Goal: Task Accomplishment & Management: Complete application form

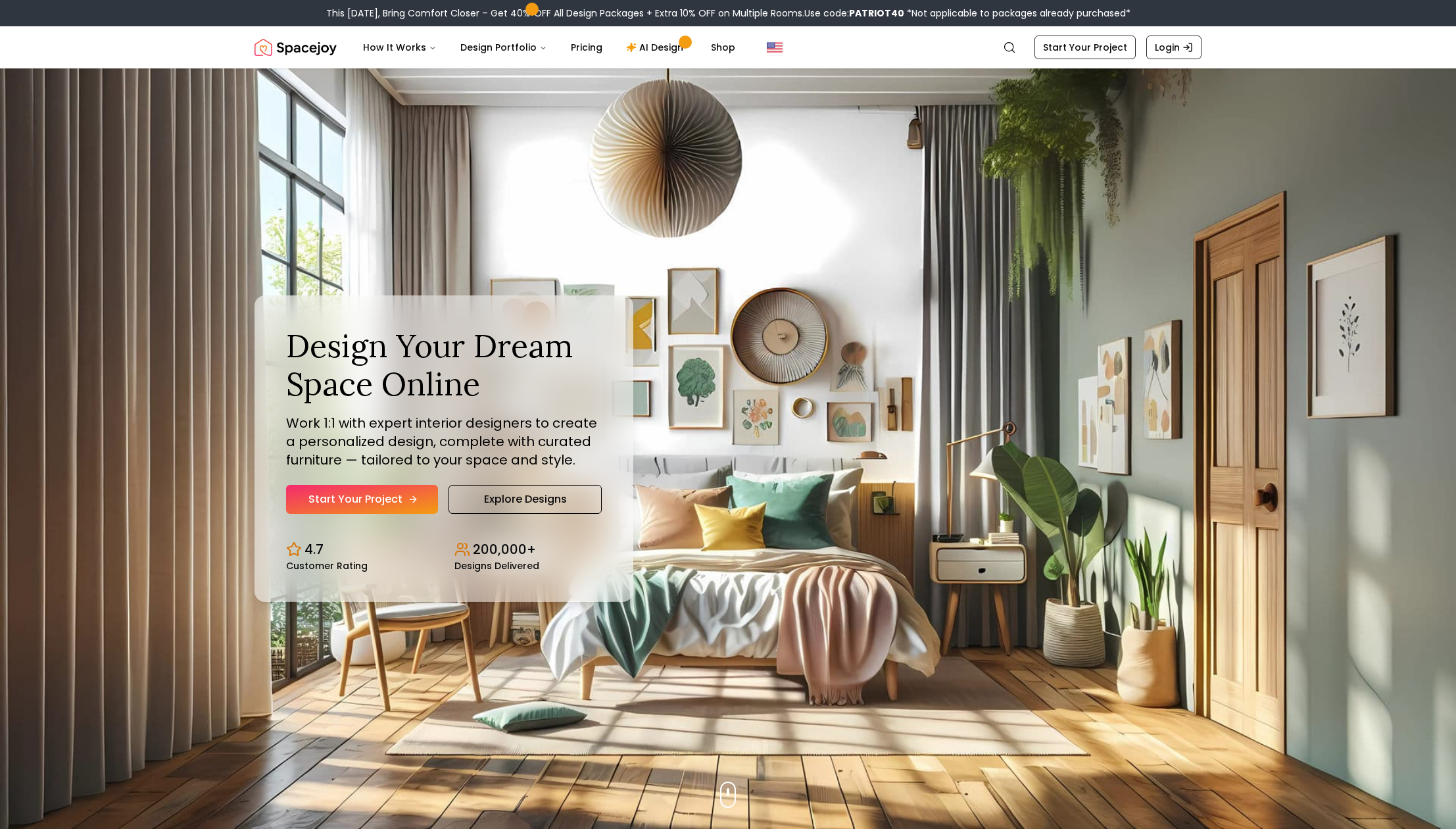
click at [375, 503] on link "Start Your Project" at bounding box center [362, 499] width 152 height 29
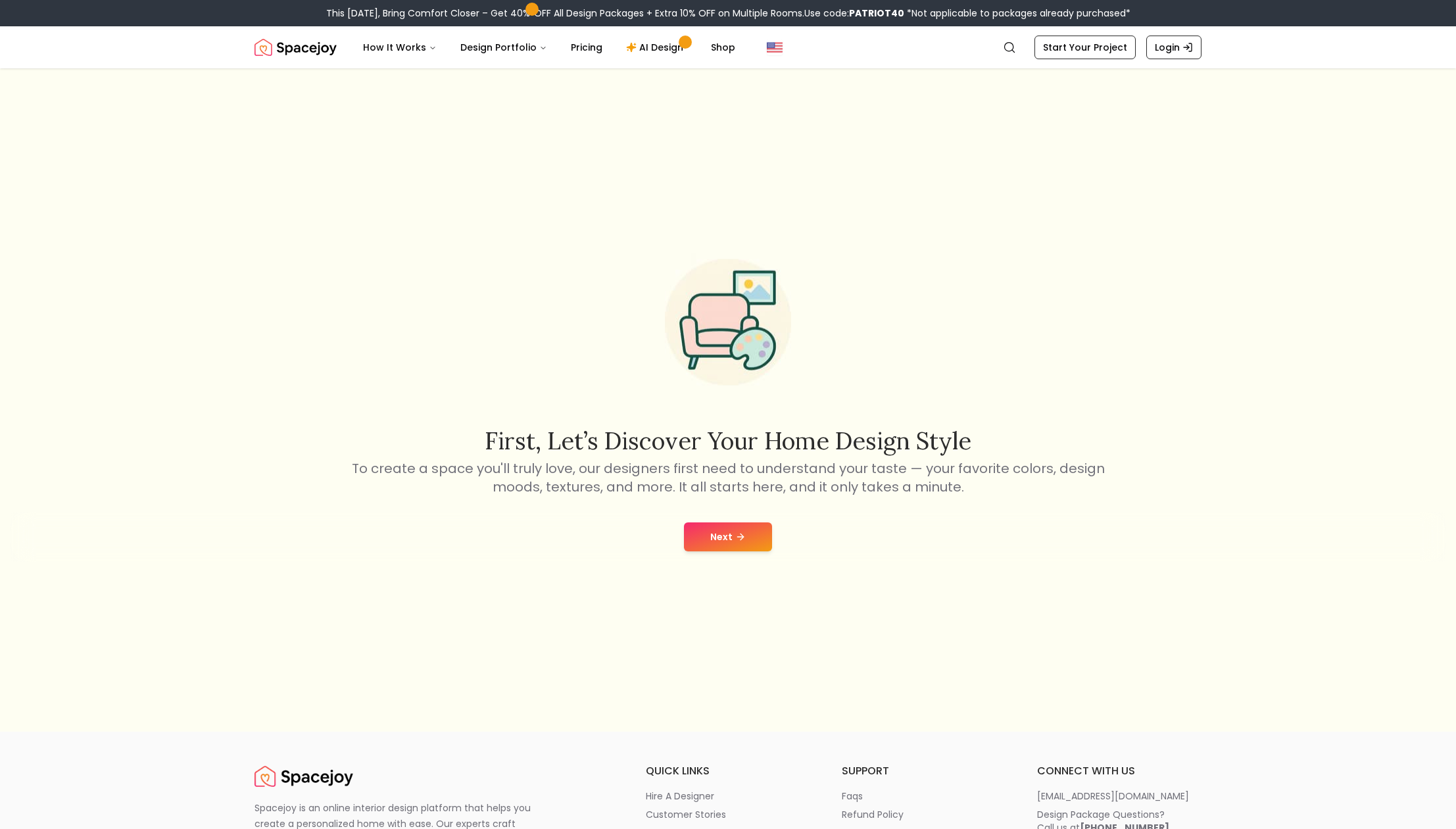
click at [722, 540] on button "Next" at bounding box center [728, 536] width 88 height 29
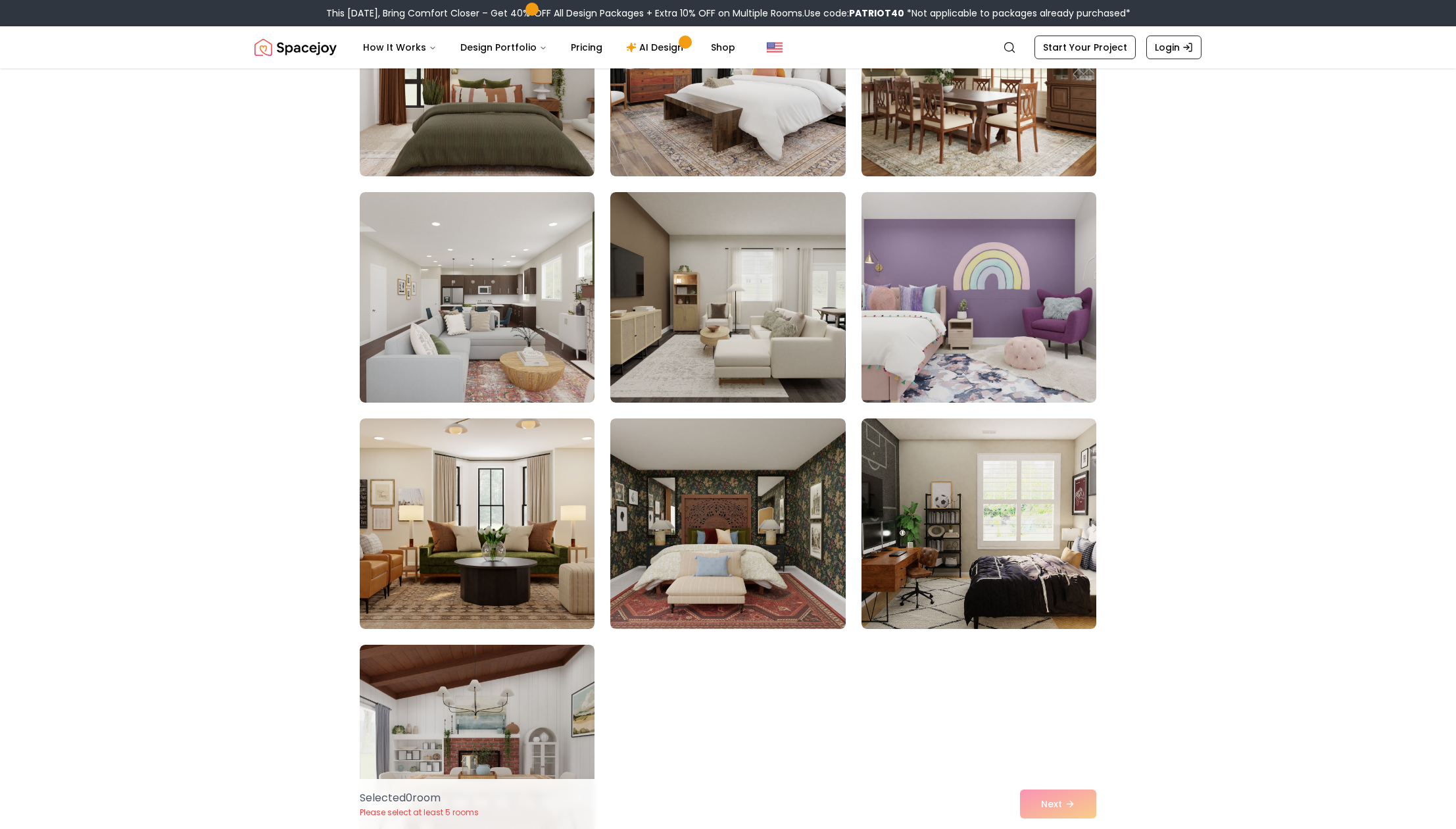
scroll to position [6868, 0]
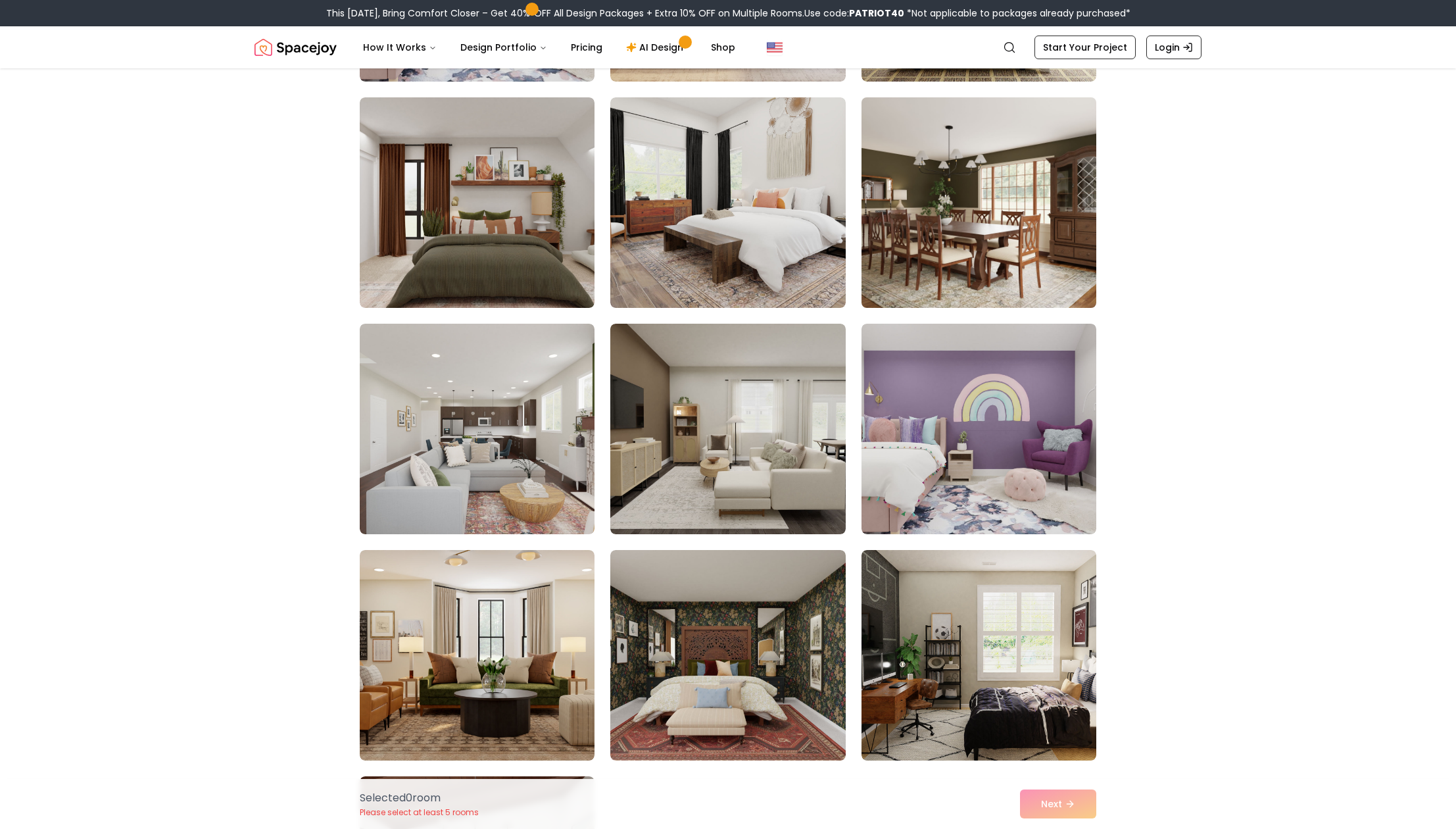
click at [1002, 256] on img at bounding box center [978, 202] width 246 height 220
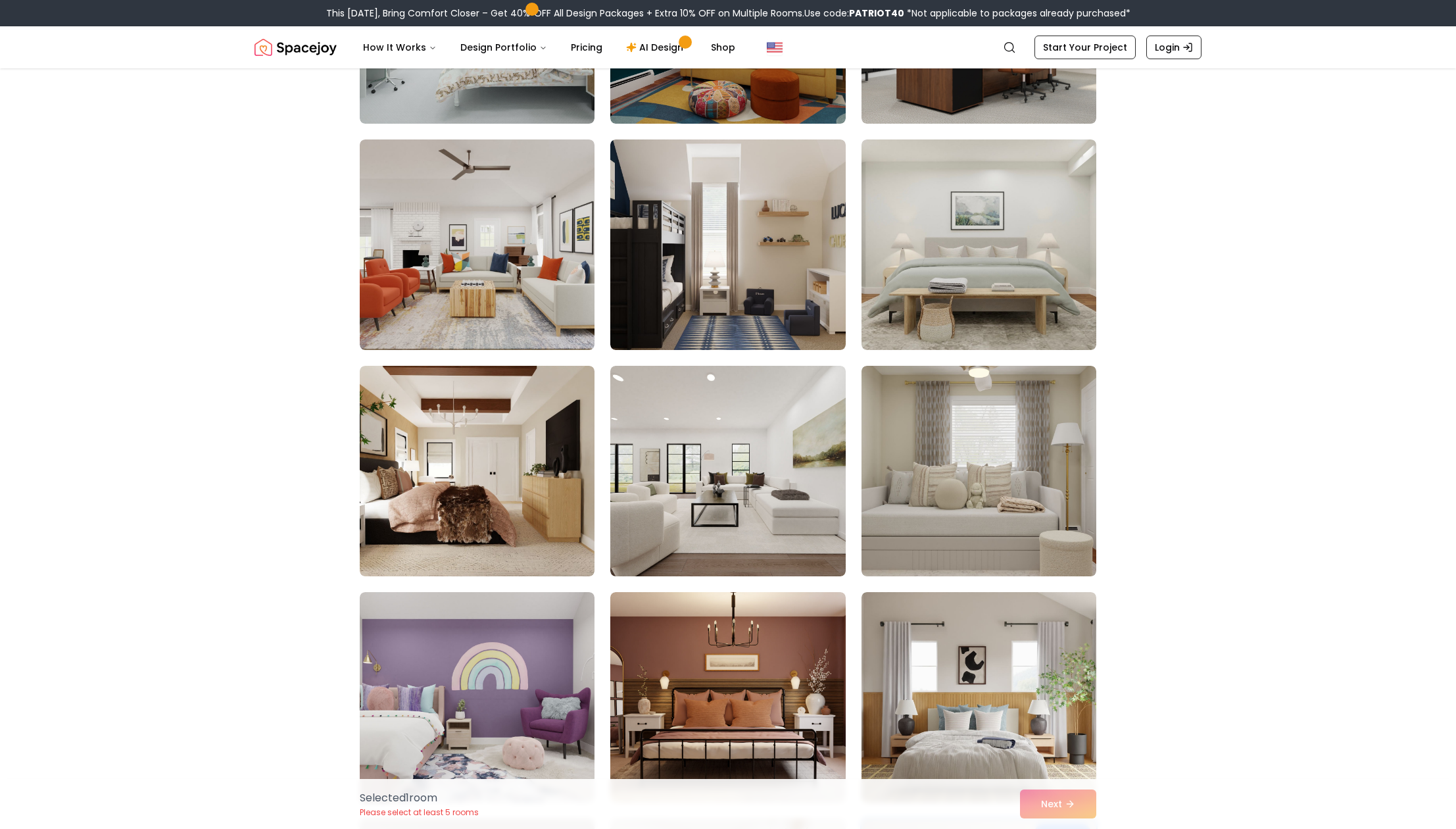
scroll to position [5771, 0]
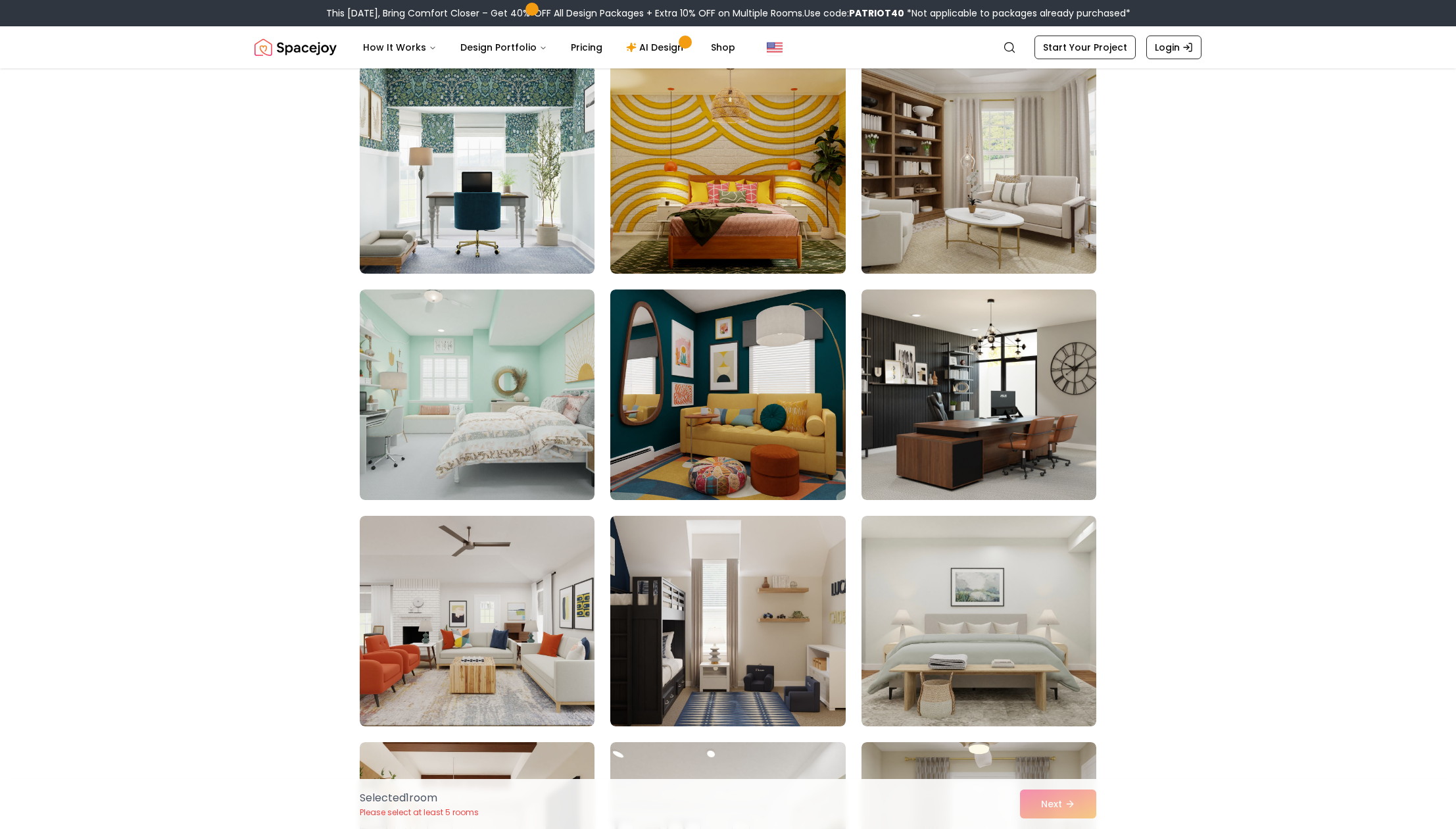
click at [1020, 222] on img at bounding box center [978, 168] width 246 height 220
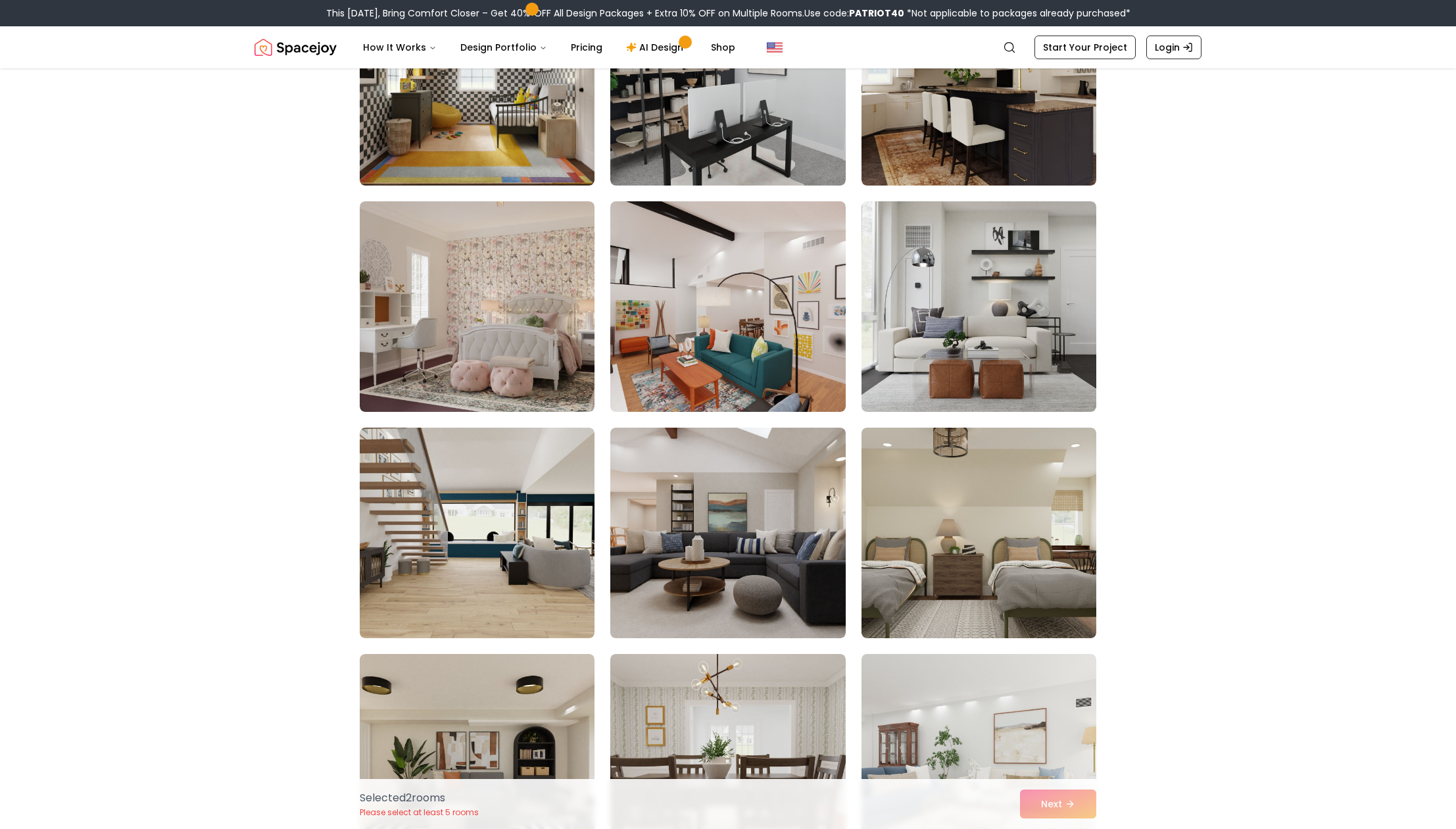
scroll to position [4517, 0]
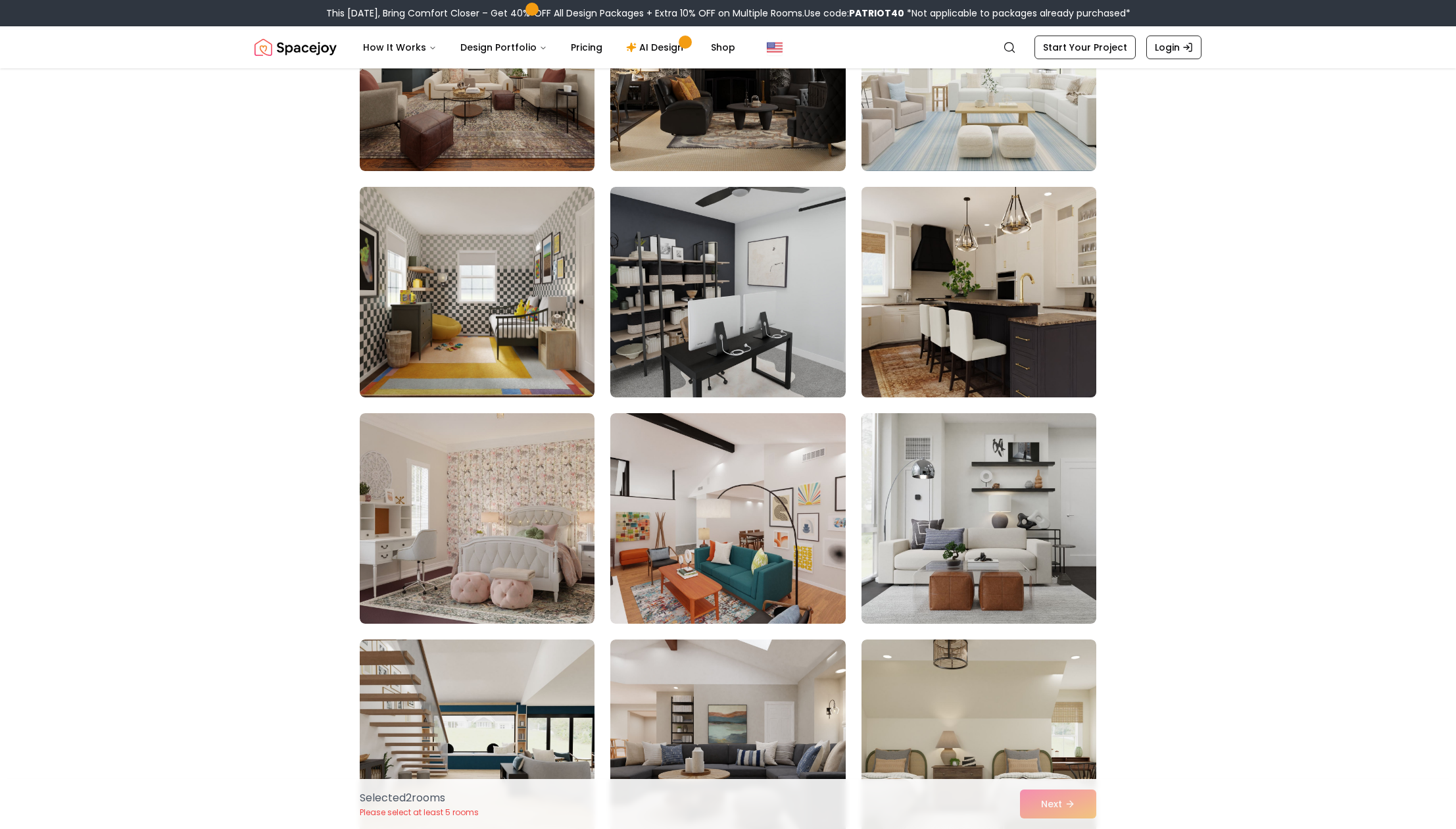
click at [1060, 306] on img at bounding box center [978, 291] width 246 height 220
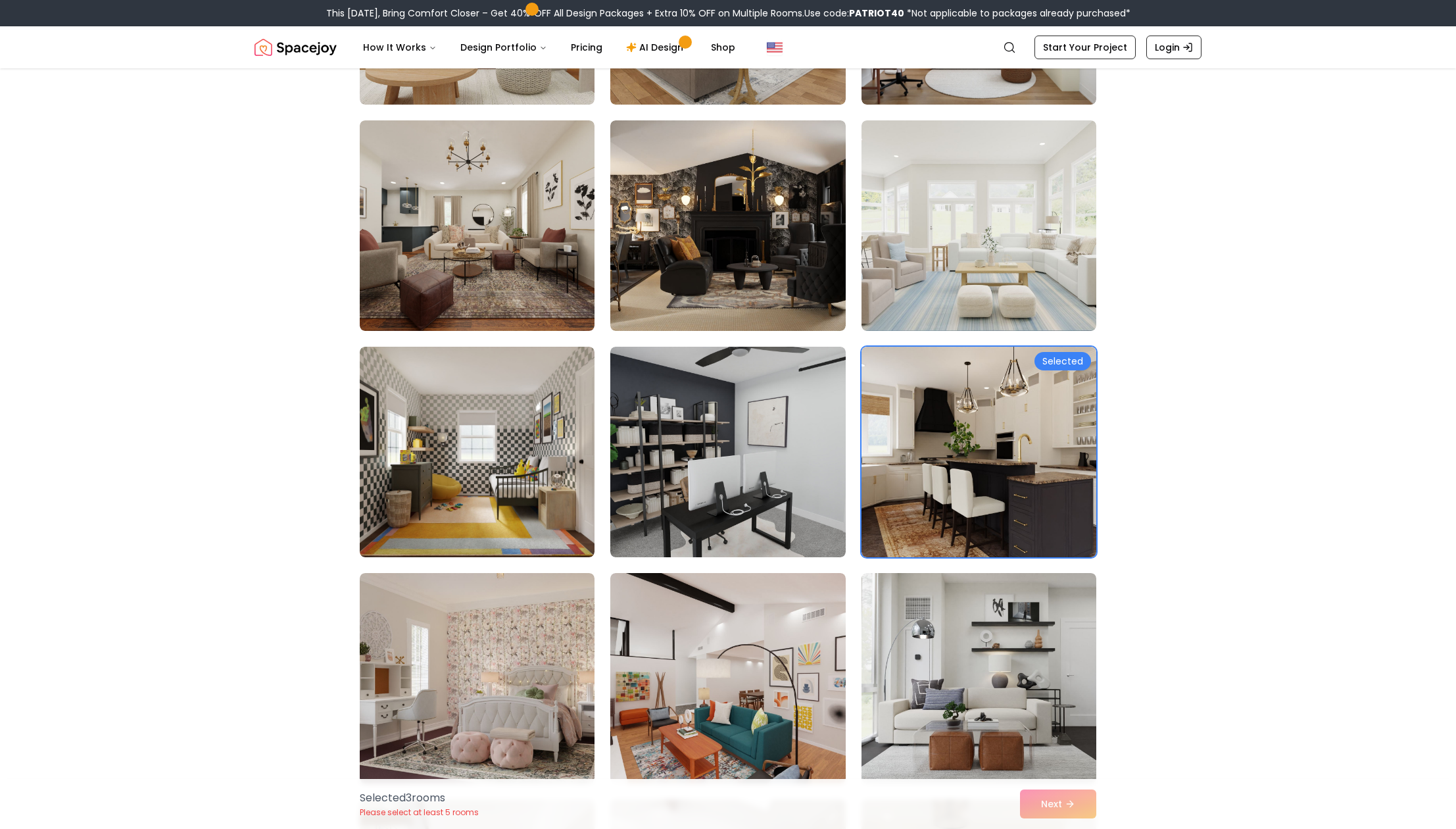
scroll to position [4354, 0]
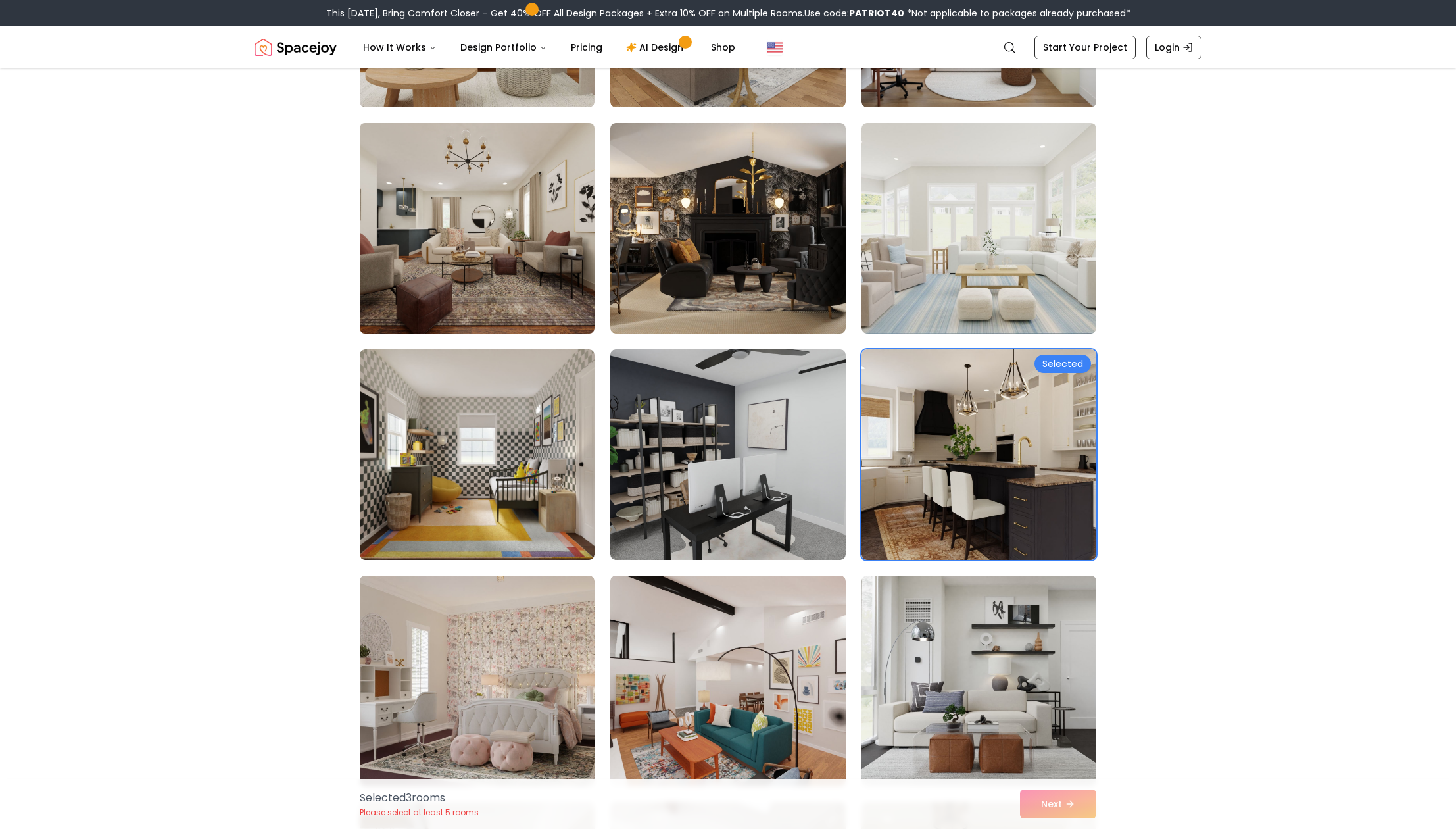
click at [487, 251] on img at bounding box center [477, 227] width 246 height 220
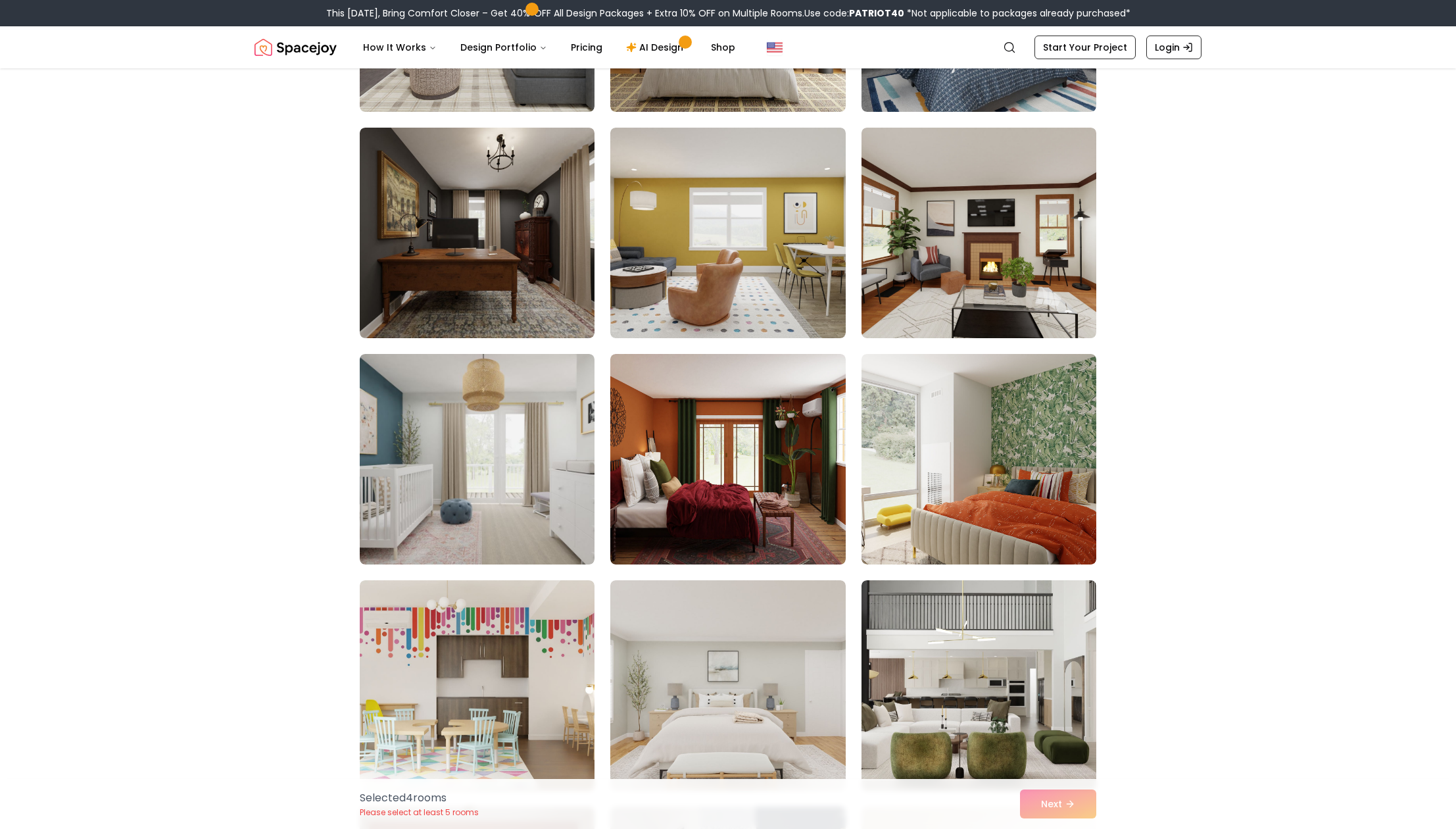
scroll to position [2809, 0]
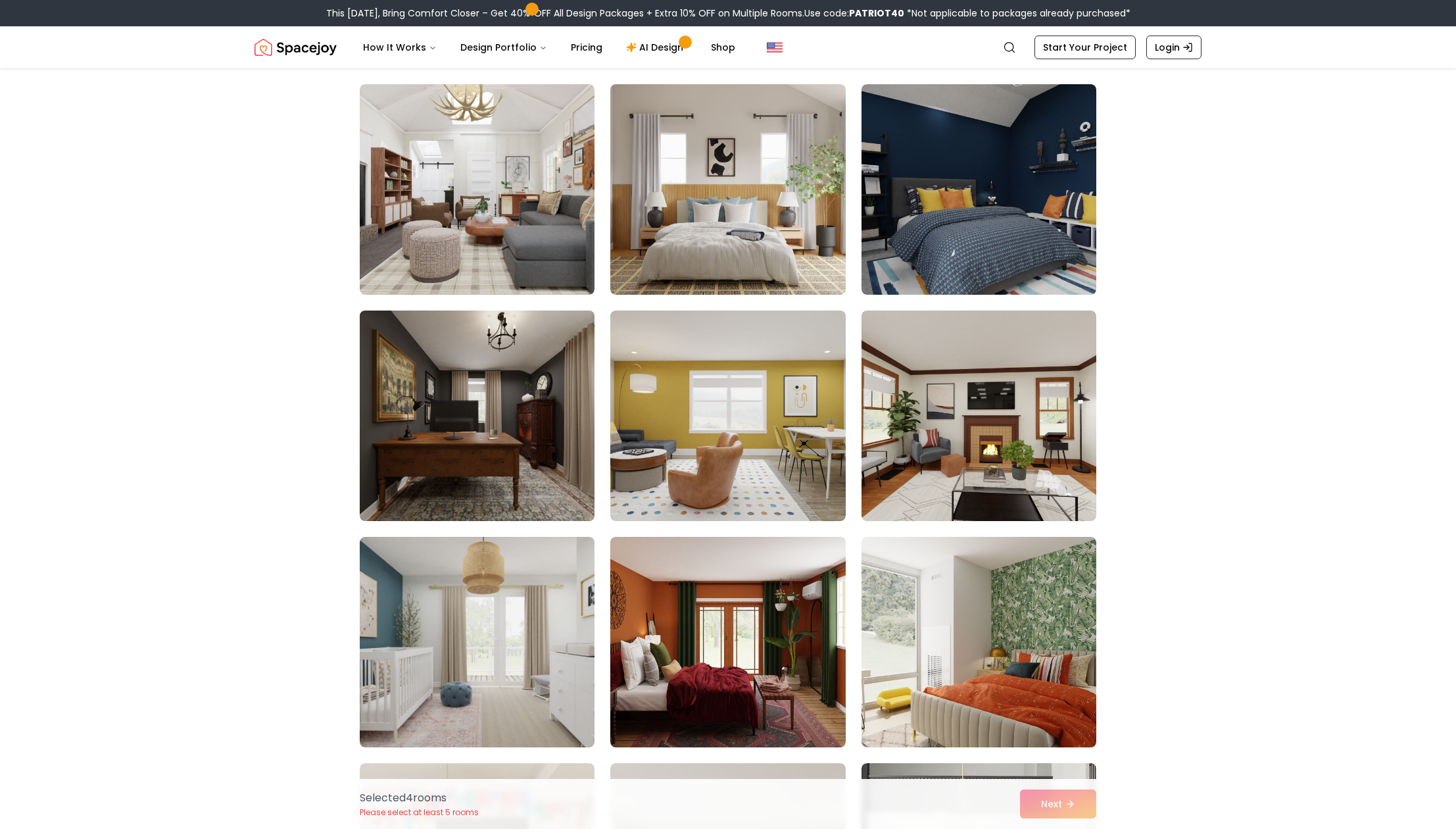
click at [556, 405] on img at bounding box center [477, 415] width 246 height 220
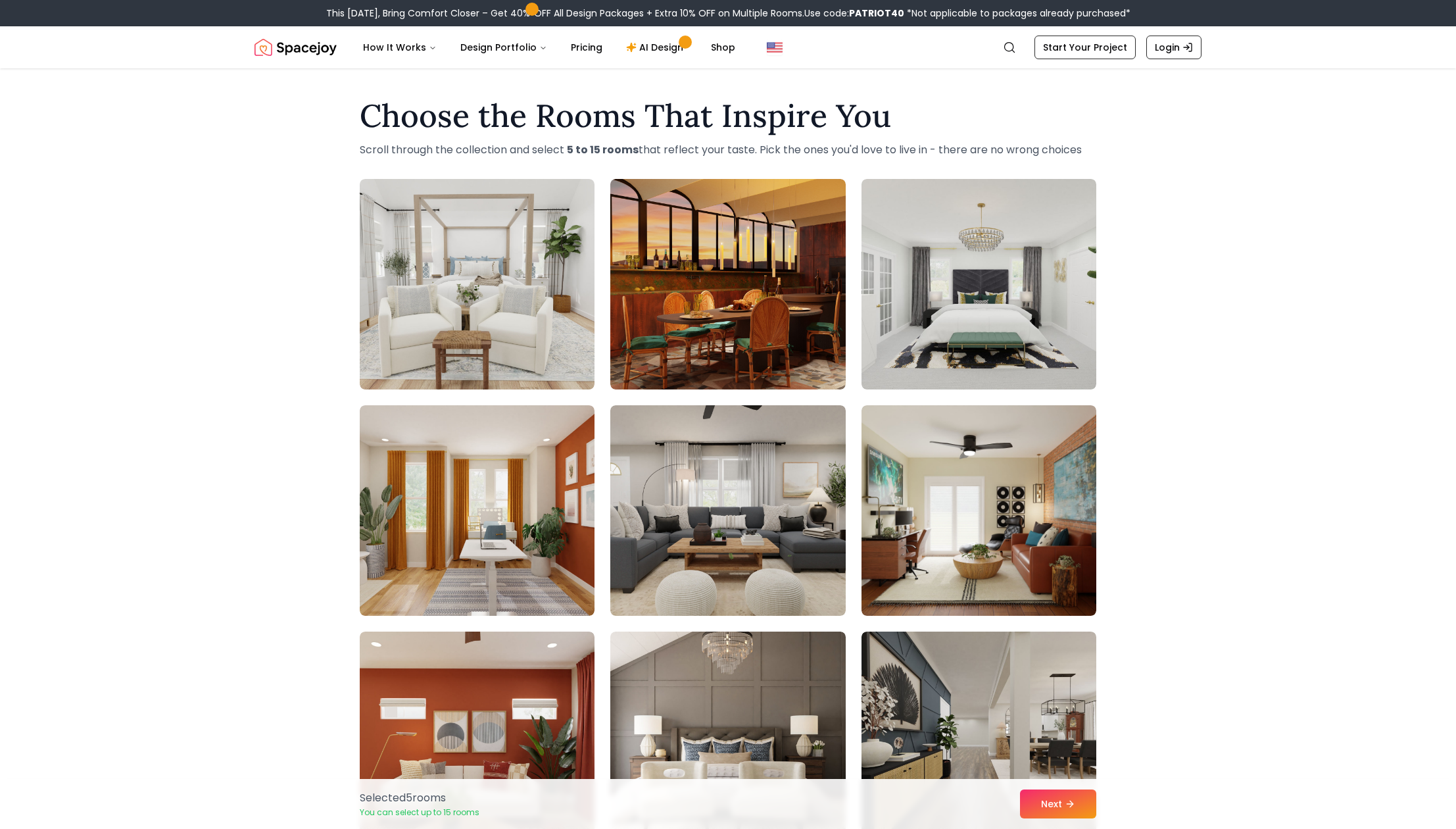
scroll to position [2069, 0]
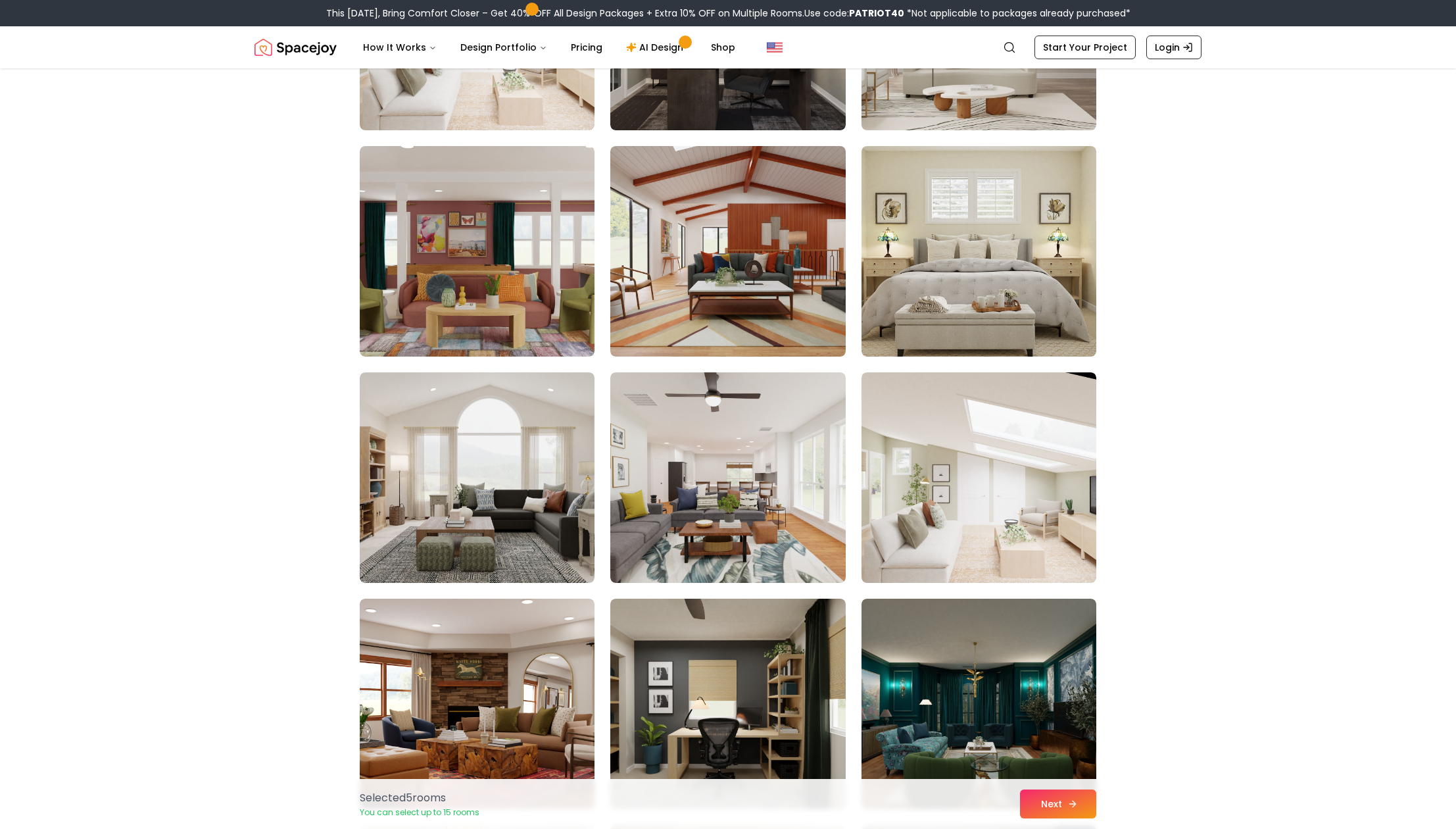
click at [1068, 800] on icon at bounding box center [1072, 803] width 11 height 11
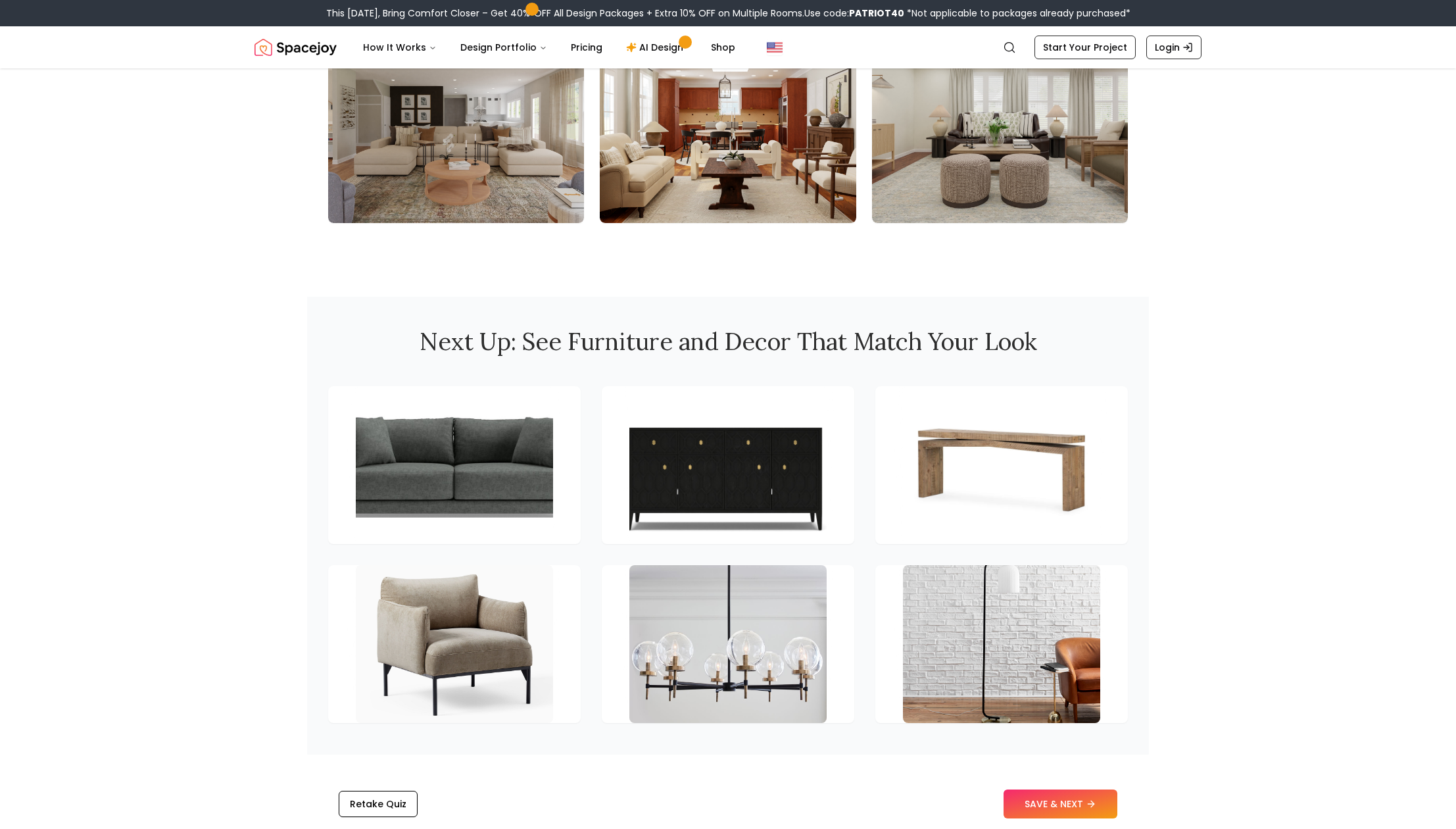
scroll to position [1564, 0]
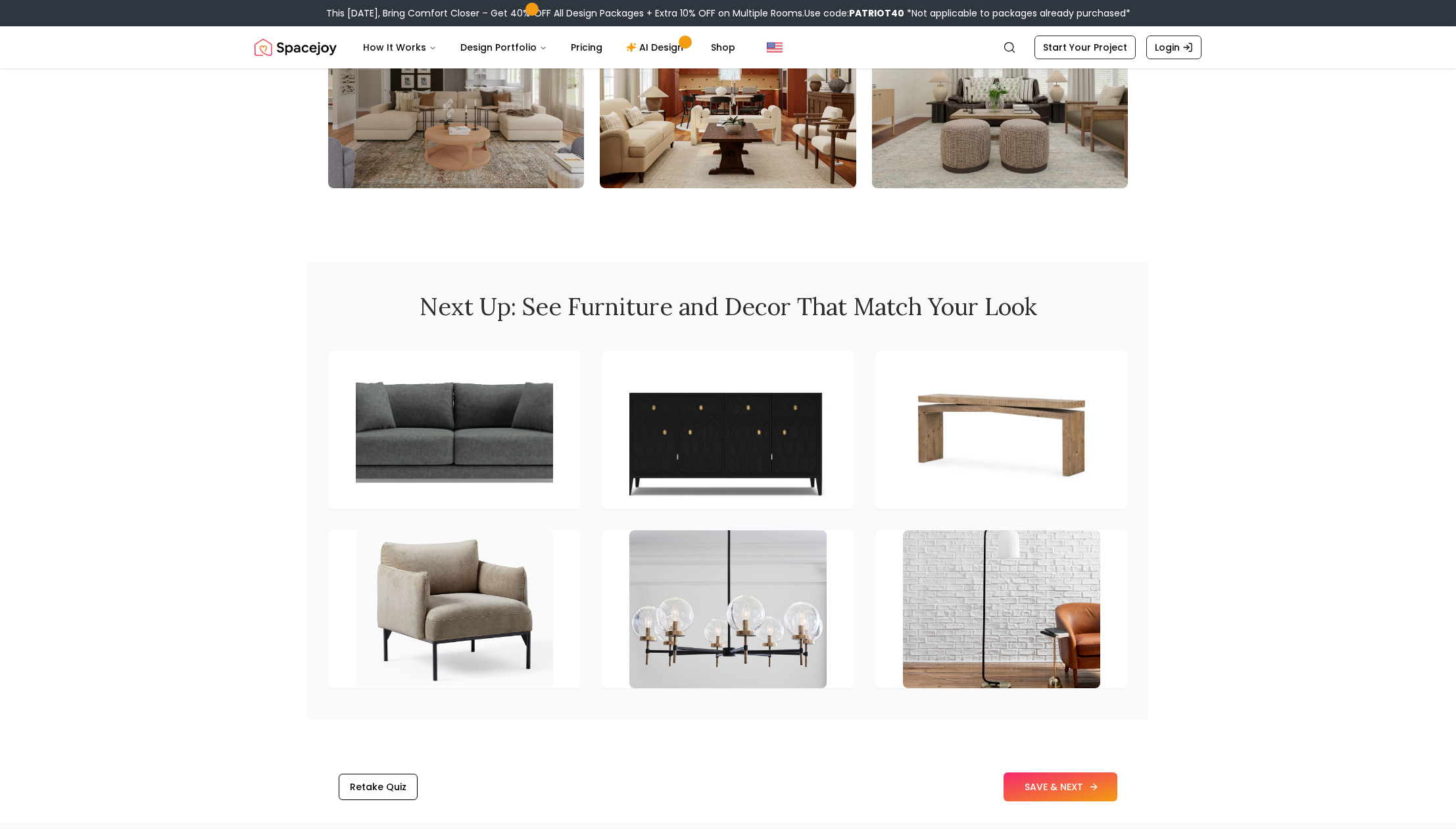
click at [1064, 784] on button "SAVE & NEXT" at bounding box center [1060, 786] width 114 height 29
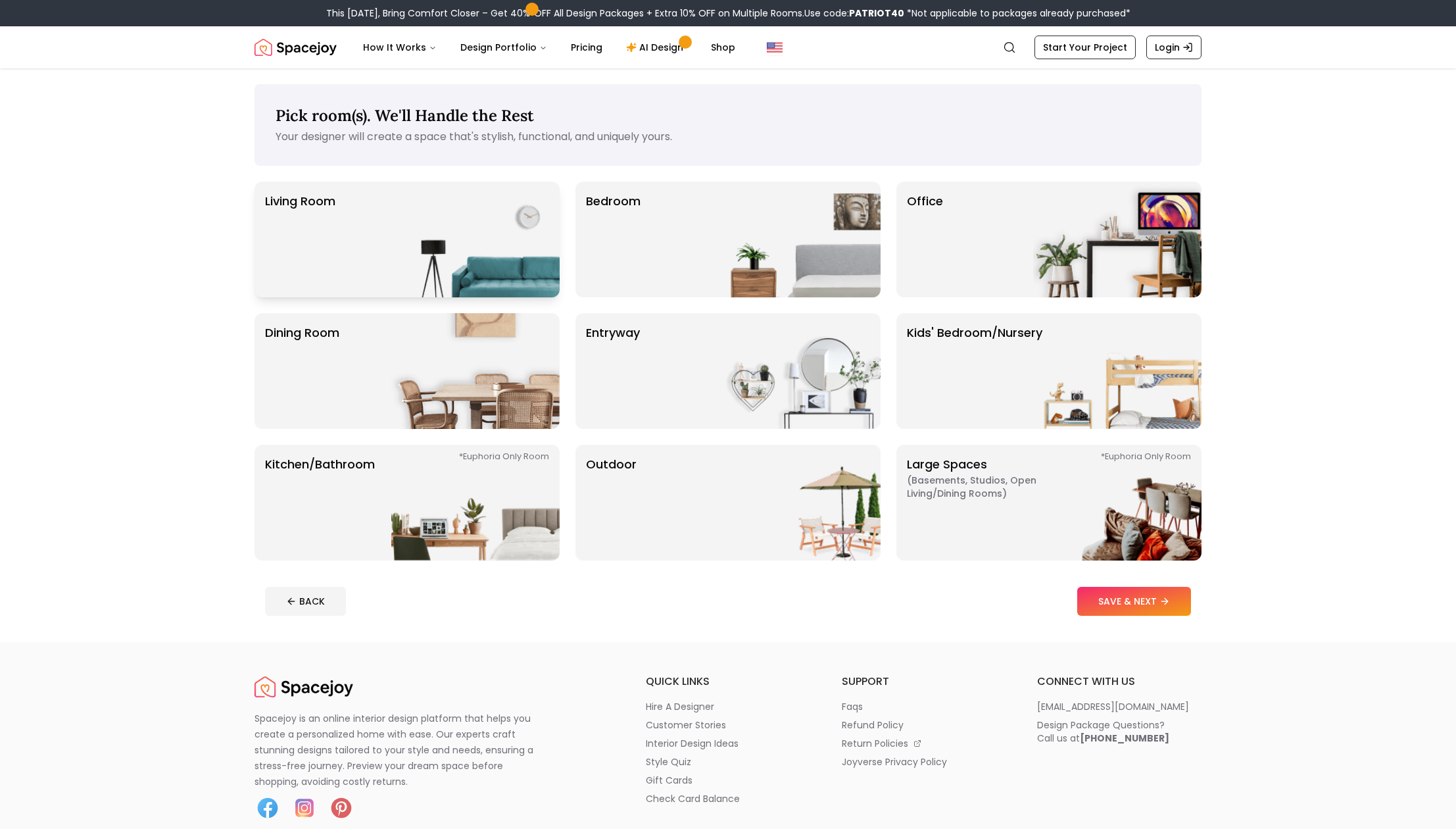
click at [467, 268] on img at bounding box center [475, 239] width 169 height 116
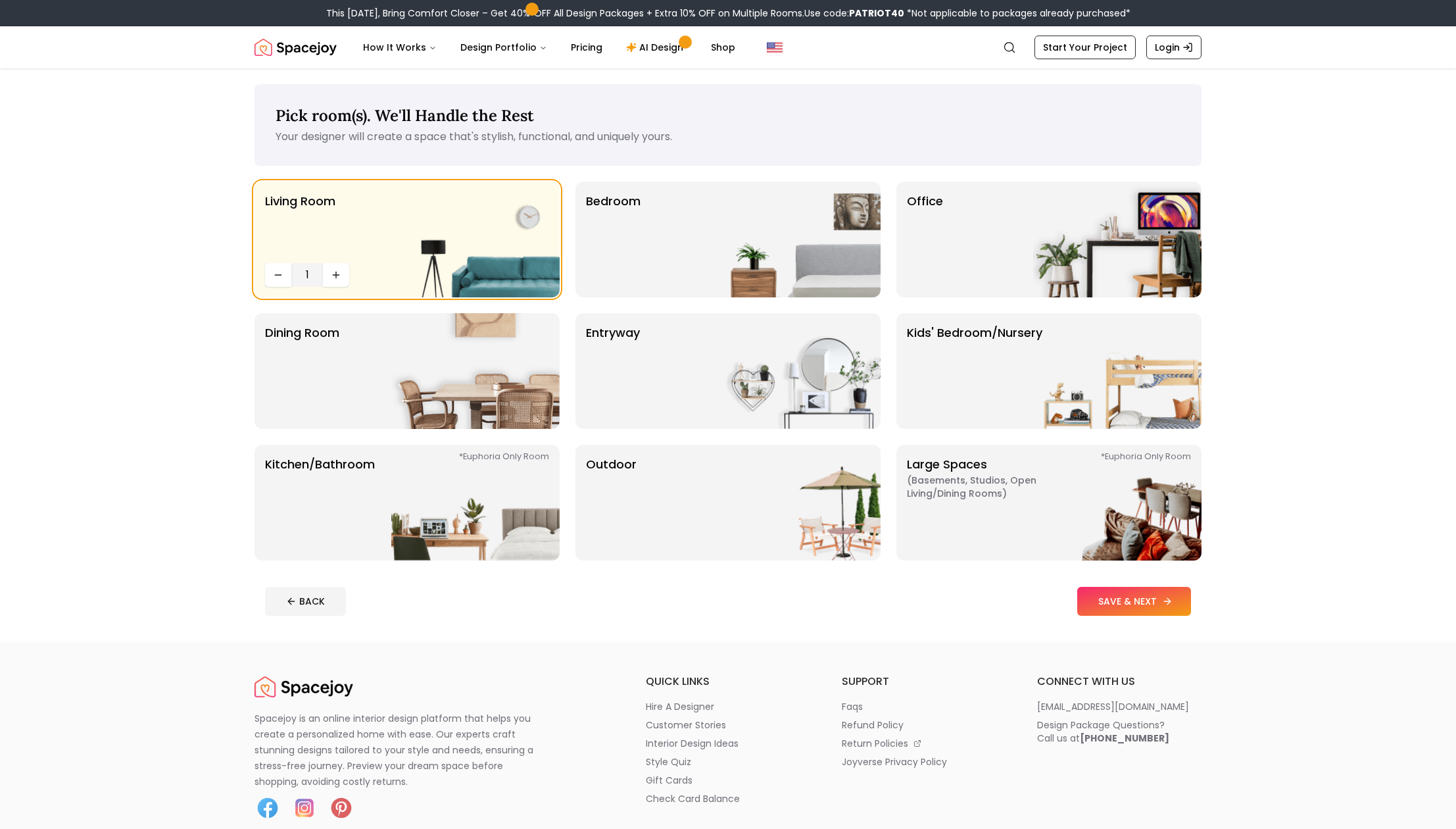
click at [1137, 602] on button "SAVE & NEXT" at bounding box center [1134, 601] width 114 height 29
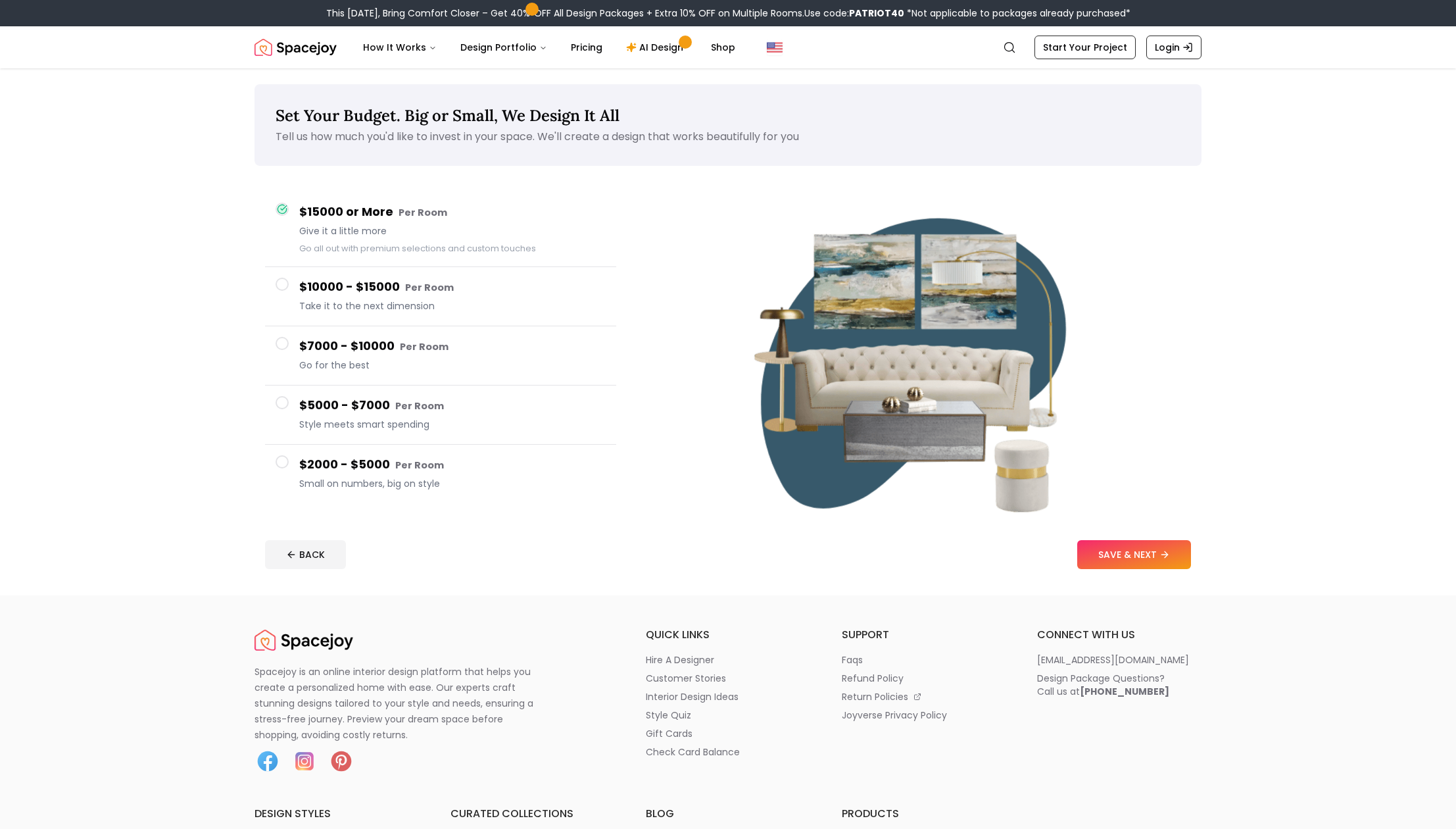
click at [279, 462] on span at bounding box center [281, 461] width 13 height 13
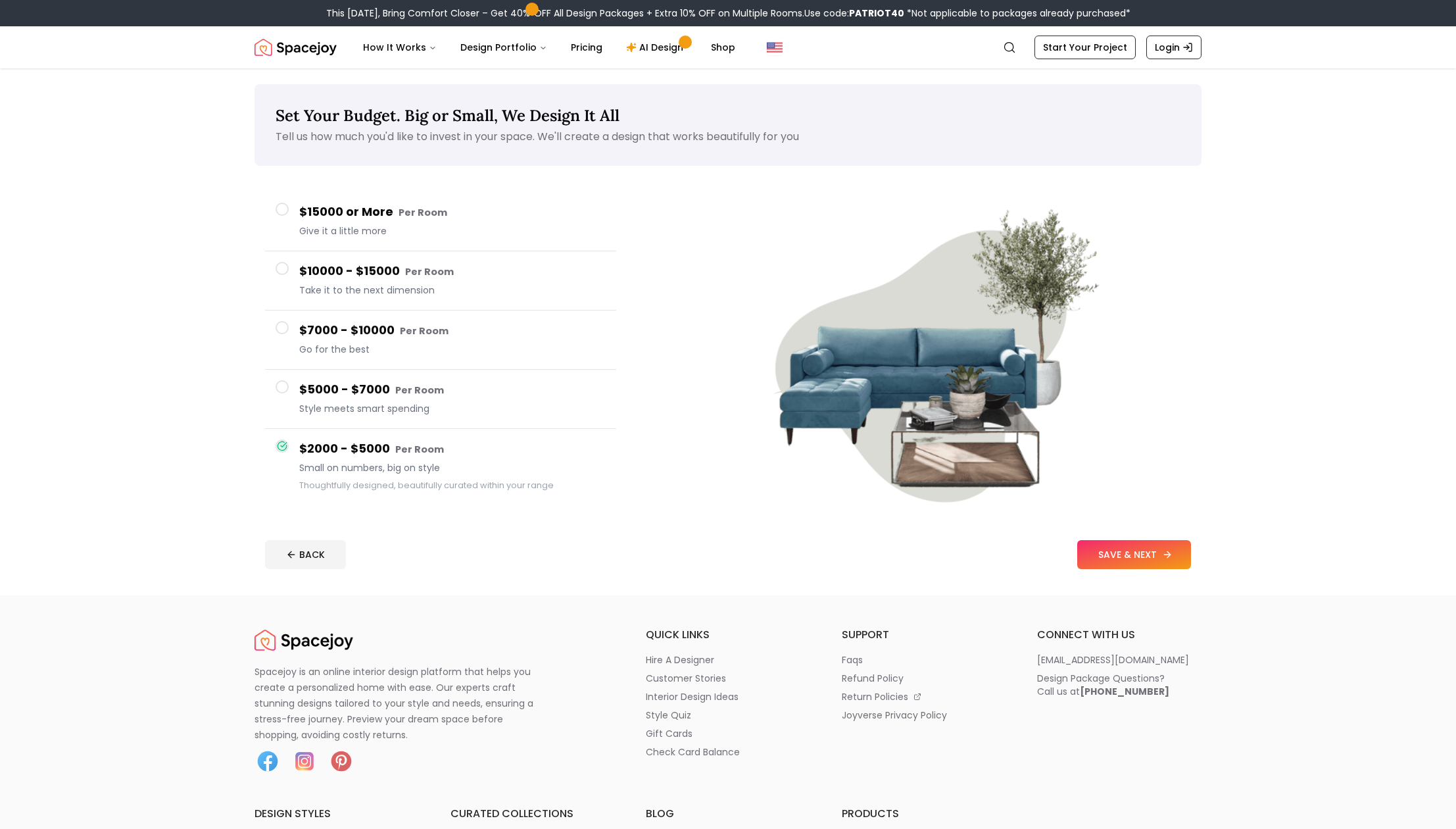
click at [1132, 553] on button "SAVE & NEXT" at bounding box center [1134, 554] width 114 height 29
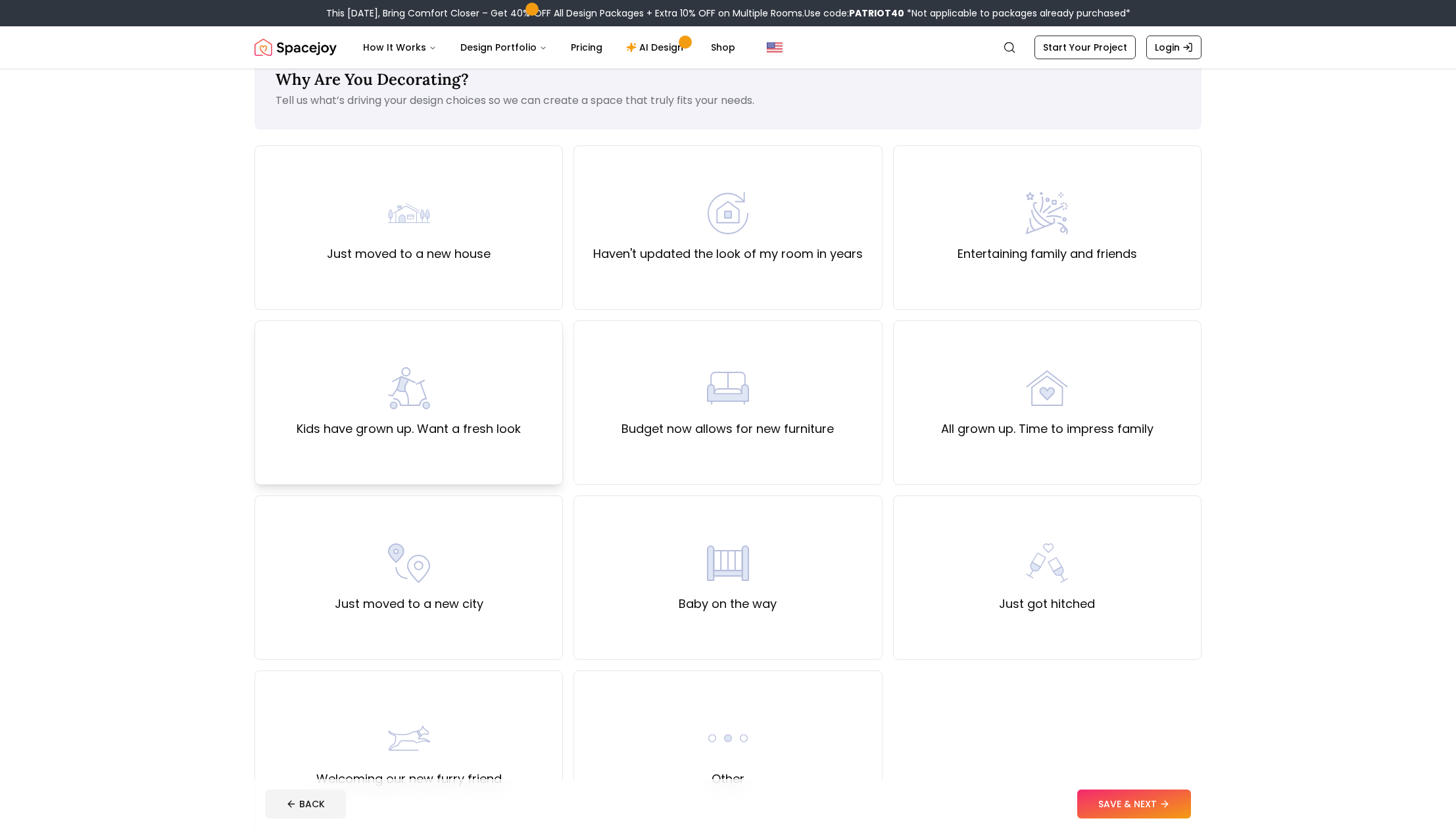
scroll to position [135, 0]
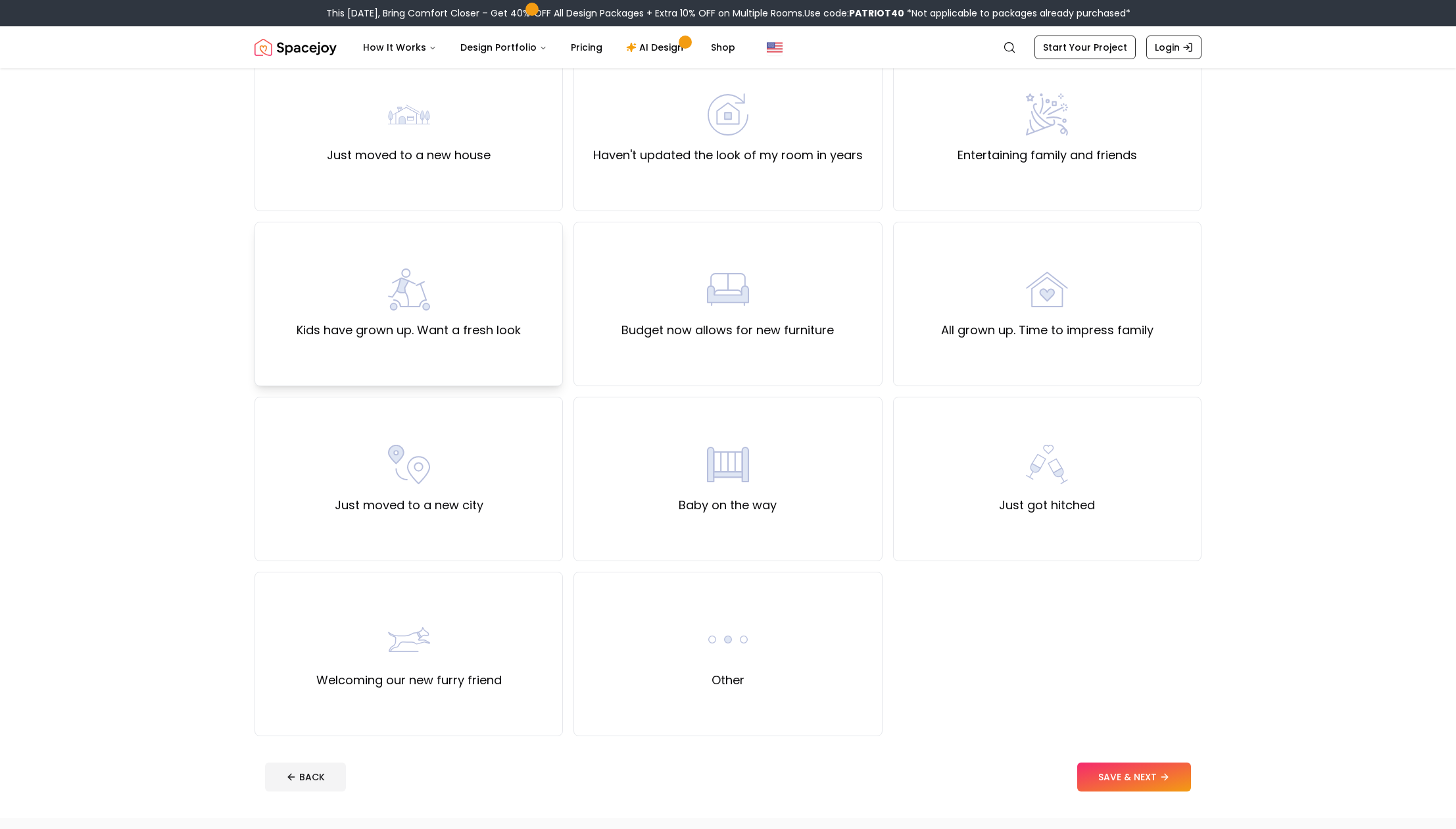
click at [440, 315] on div "Kids have grown up. Want a fresh look" at bounding box center [408, 303] width 224 height 71
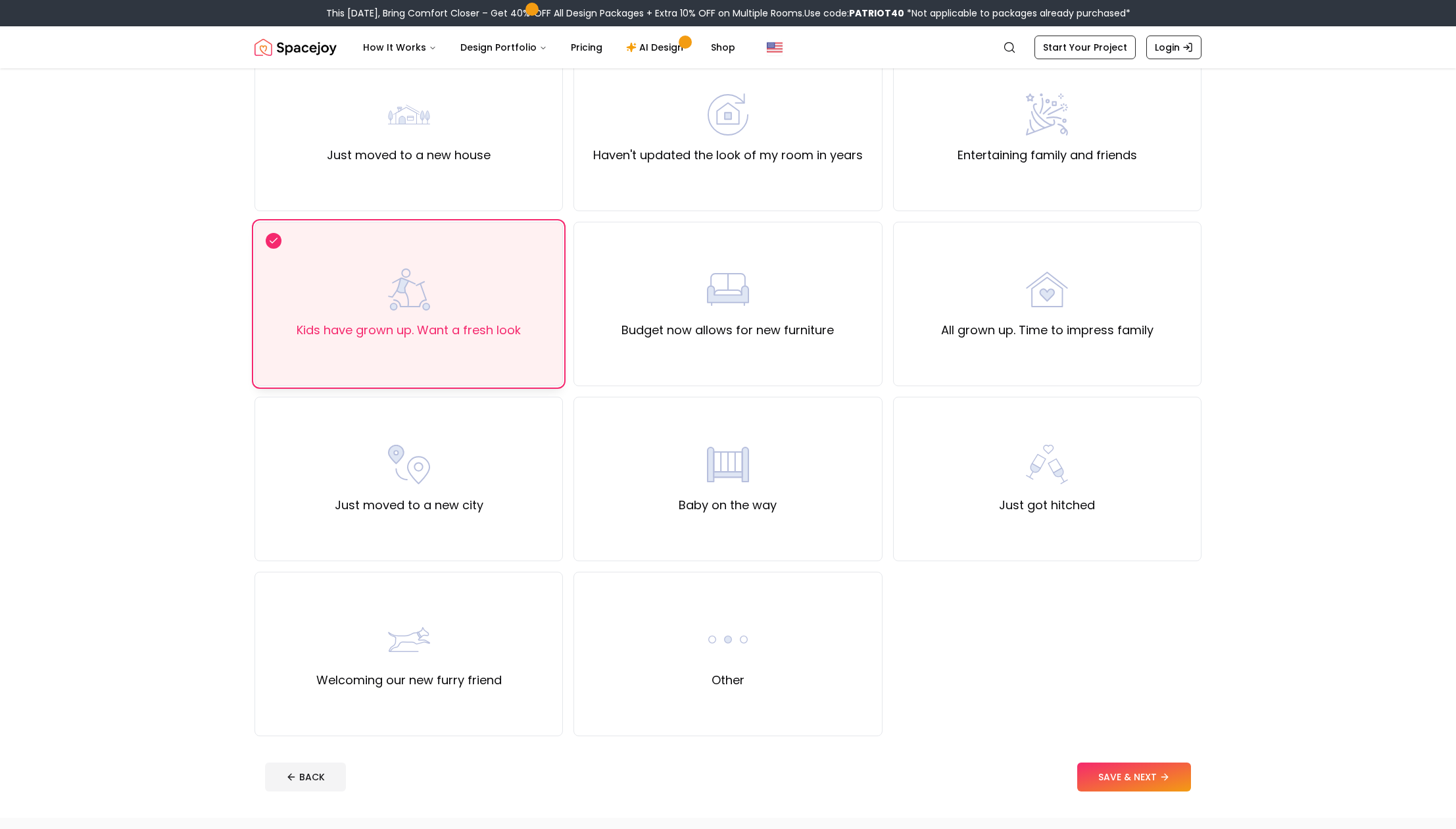
scroll to position [349, 0]
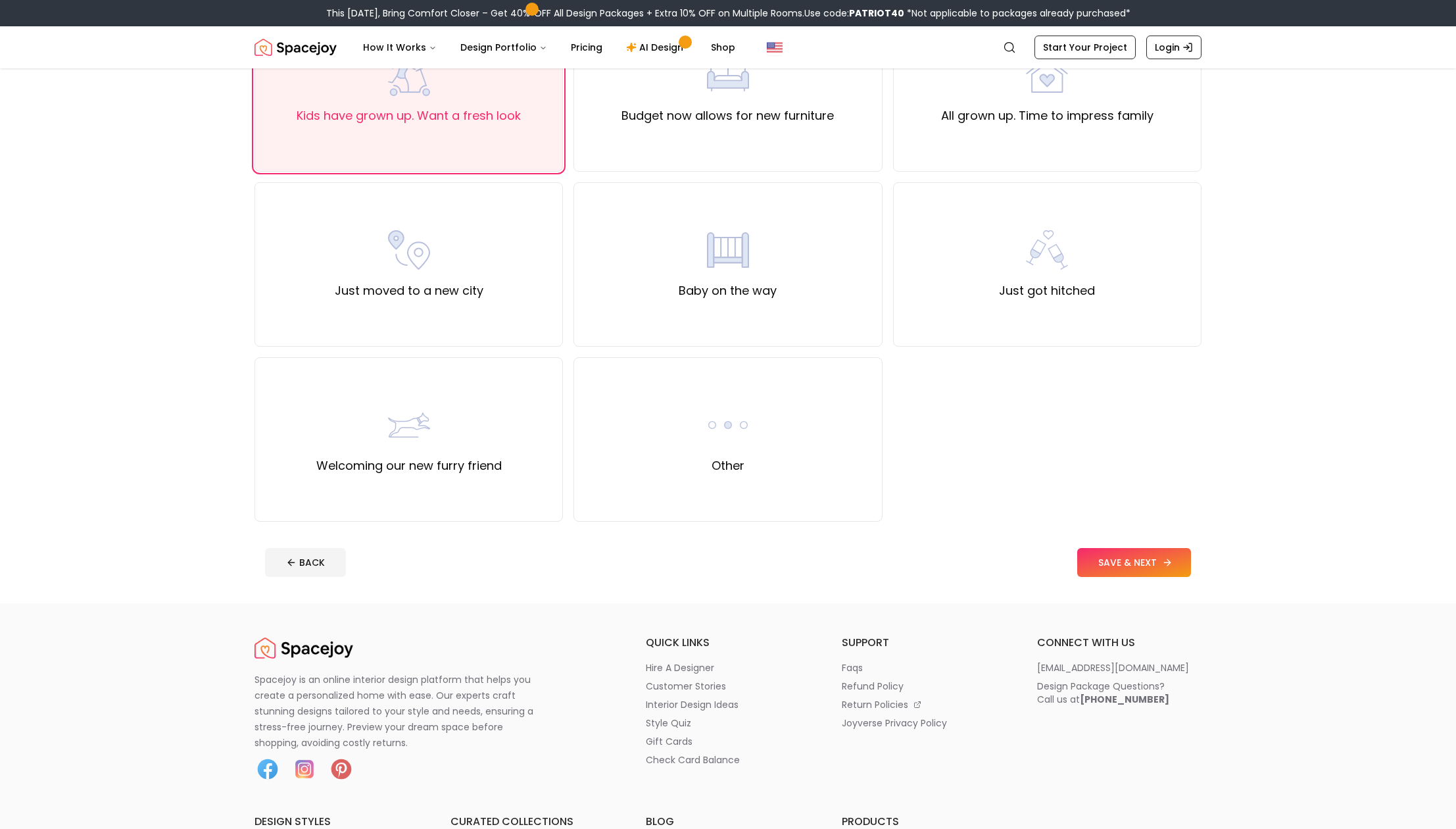
click at [1128, 559] on button "SAVE & NEXT" at bounding box center [1134, 562] width 114 height 29
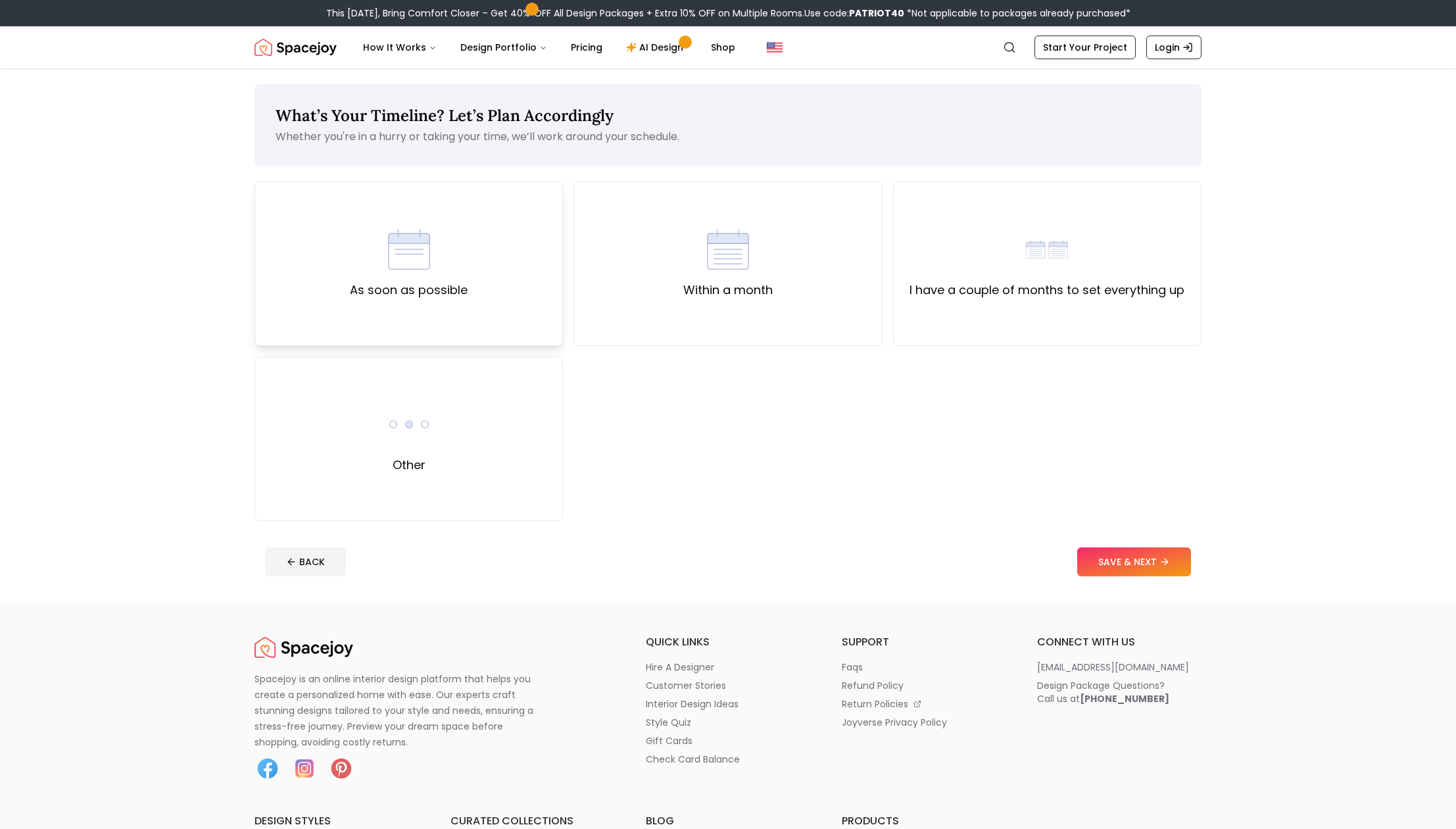
click at [389, 268] on img at bounding box center [409, 249] width 42 height 42
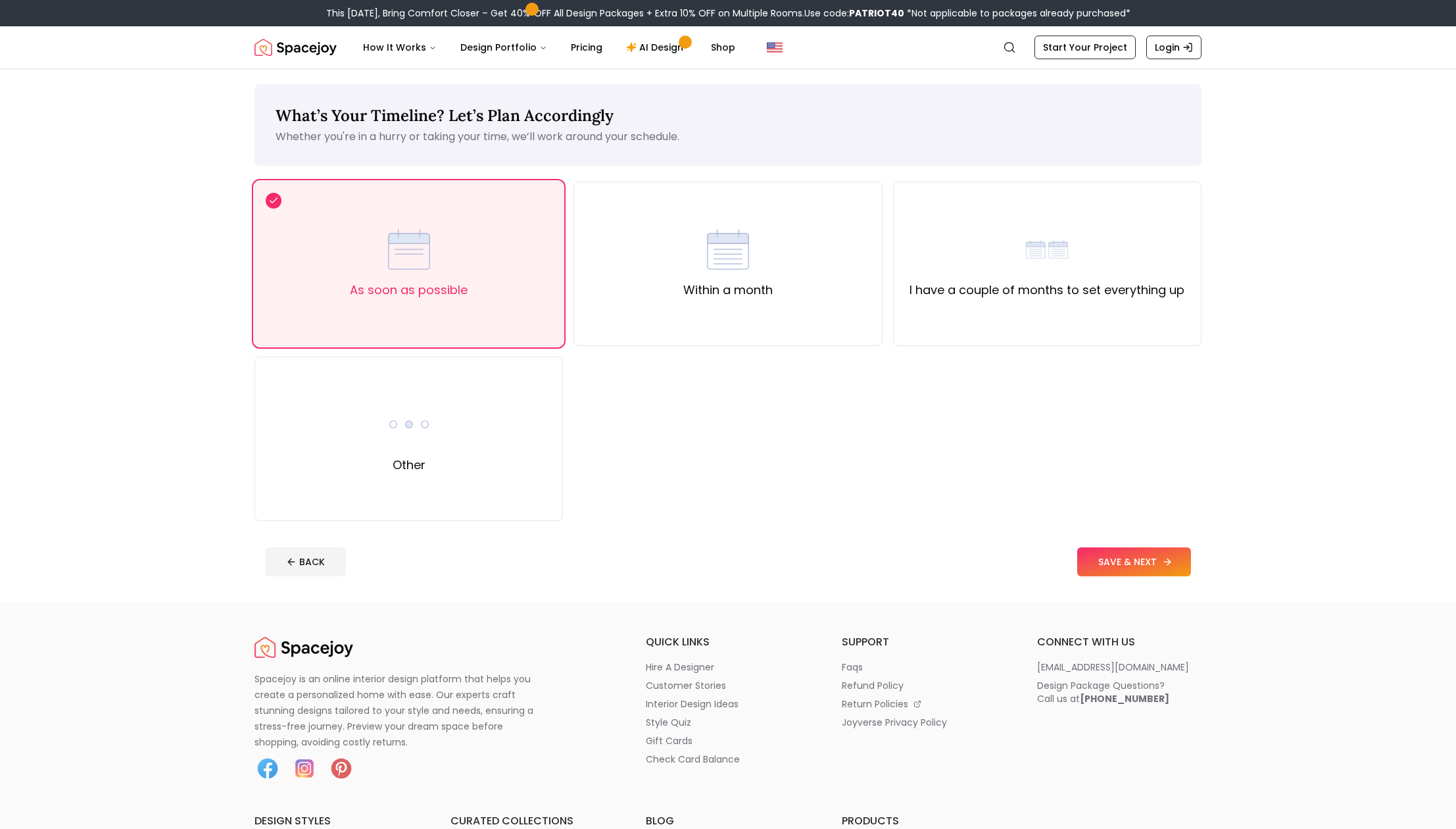
click at [1143, 567] on button "SAVE & NEXT" at bounding box center [1134, 561] width 114 height 29
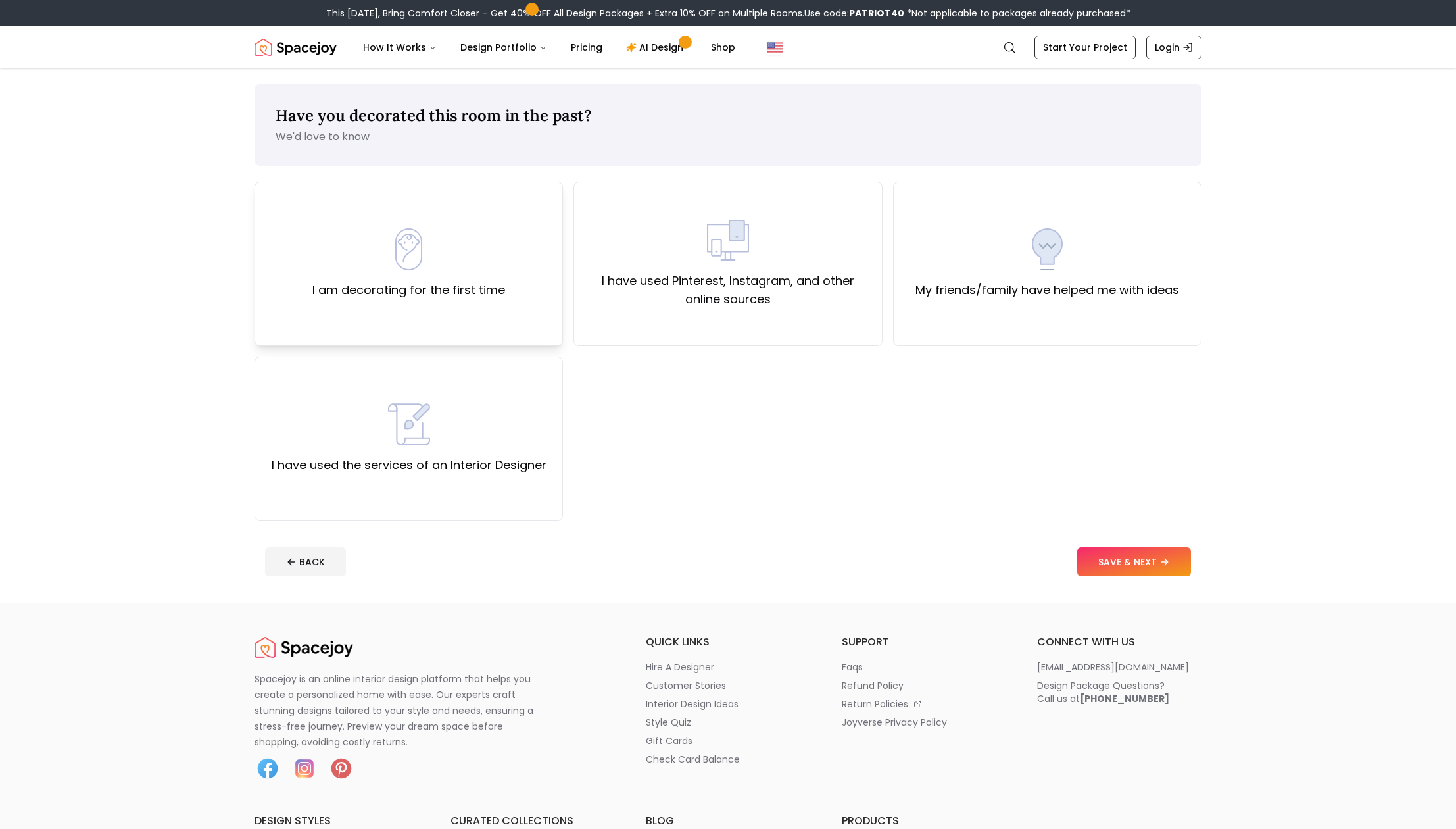
click at [443, 275] on div "I am decorating for the first time" at bounding box center [408, 263] width 192 height 71
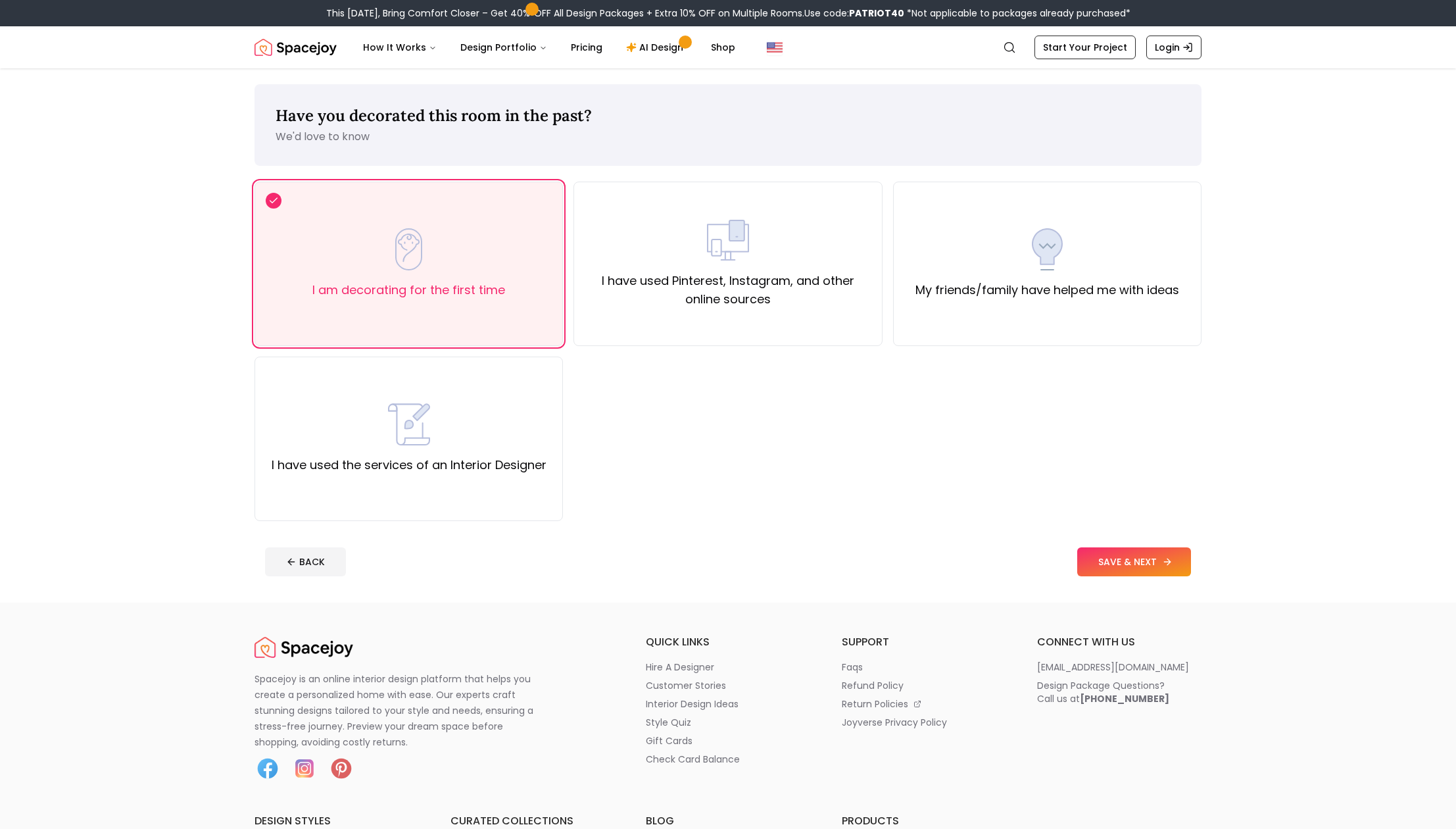
click at [1151, 555] on button "SAVE & NEXT" at bounding box center [1134, 561] width 114 height 29
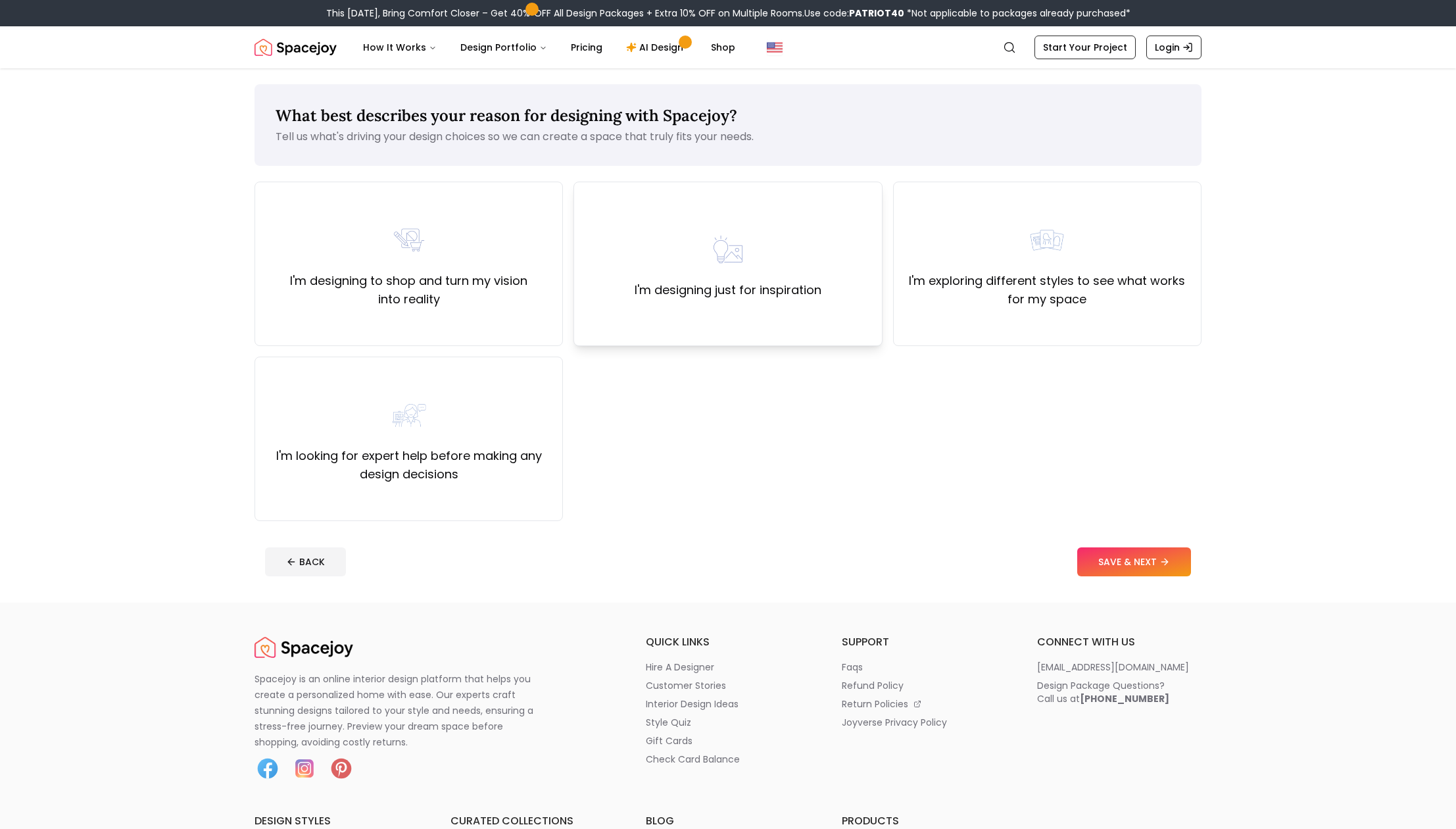
click at [805, 288] on label "I'm designing just for inspiration" at bounding box center [727, 289] width 186 height 18
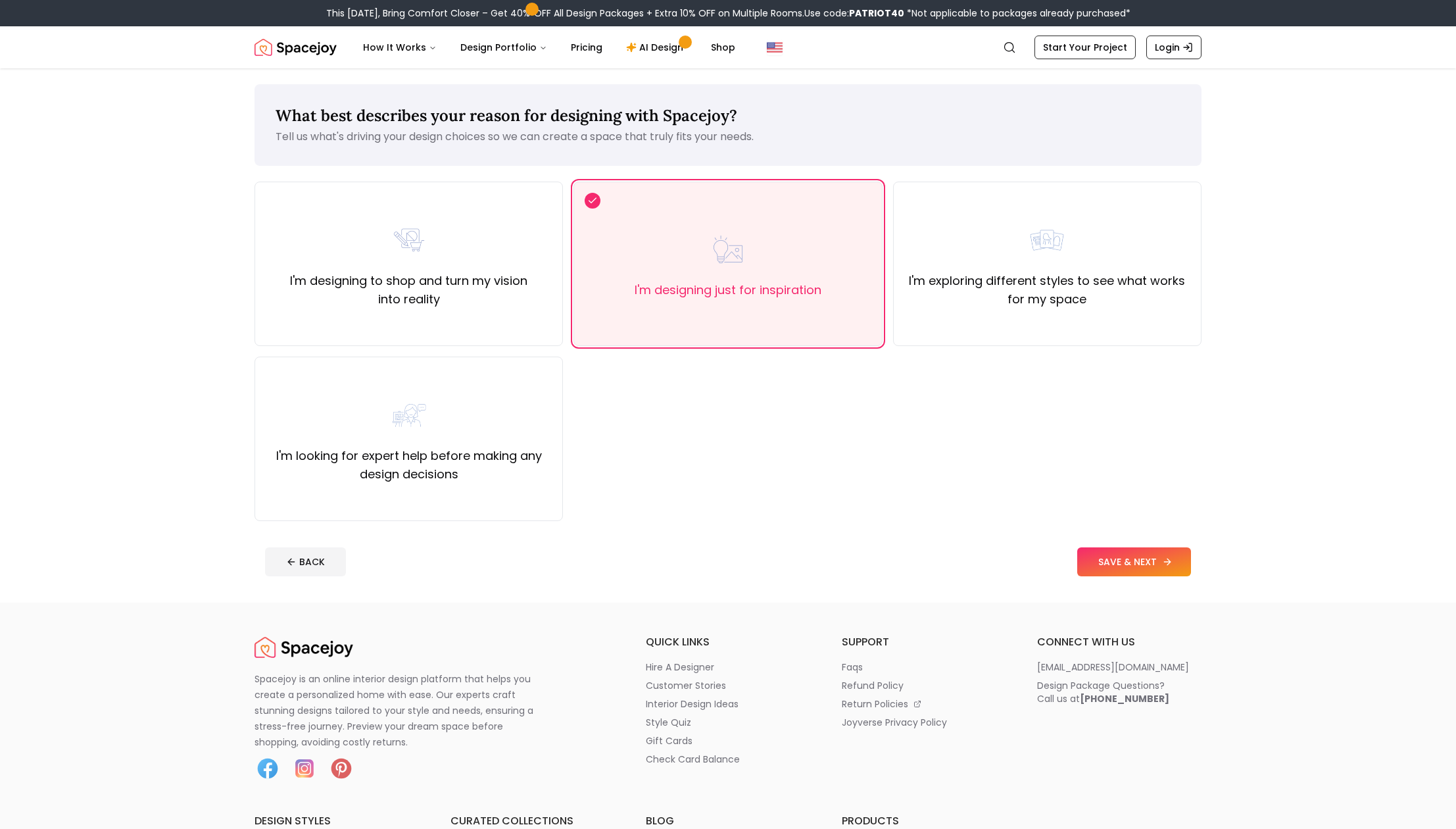
click at [1171, 558] on icon at bounding box center [1167, 562] width 11 height 11
